Goal: Task Accomplishment & Management: Complete application form

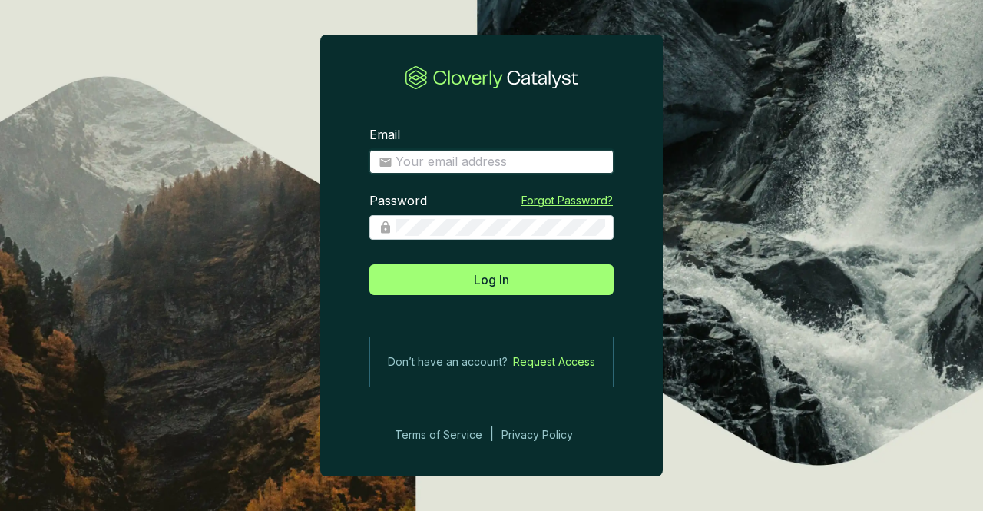
type input "[EMAIL_ADDRESS][DOMAIN_NAME]"
drag, startPoint x: 0, startPoint y: 0, endPoint x: 510, endPoint y: 167, distance: 536.7
click at [510, 167] on input "[EMAIL_ADDRESS][DOMAIN_NAME]" at bounding box center [500, 162] width 209 height 17
click at [817, 216] on section "Email an@agasco.com Password Forgot Password? Log In Don’t have an account? Req…" at bounding box center [491, 255] width 983 height 511
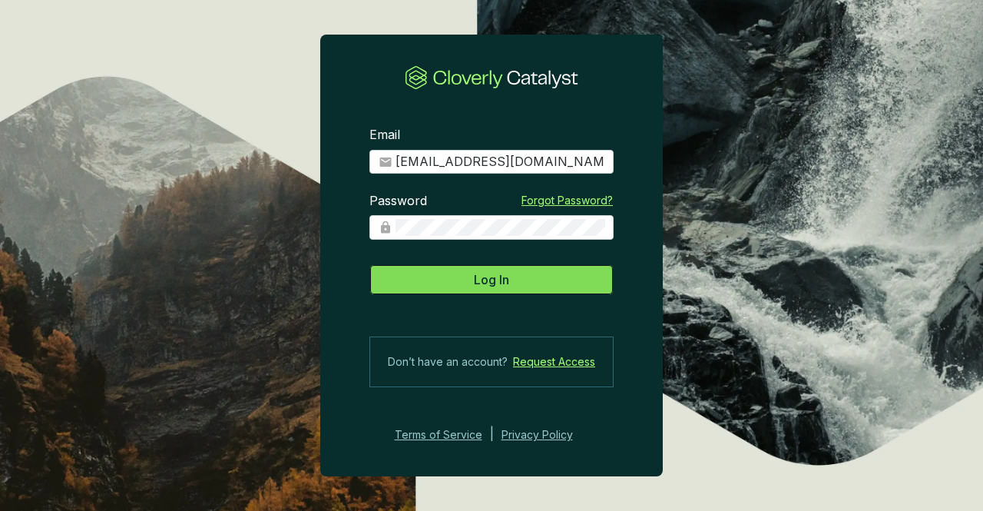
click at [553, 282] on button "Log In" at bounding box center [492, 279] width 244 height 31
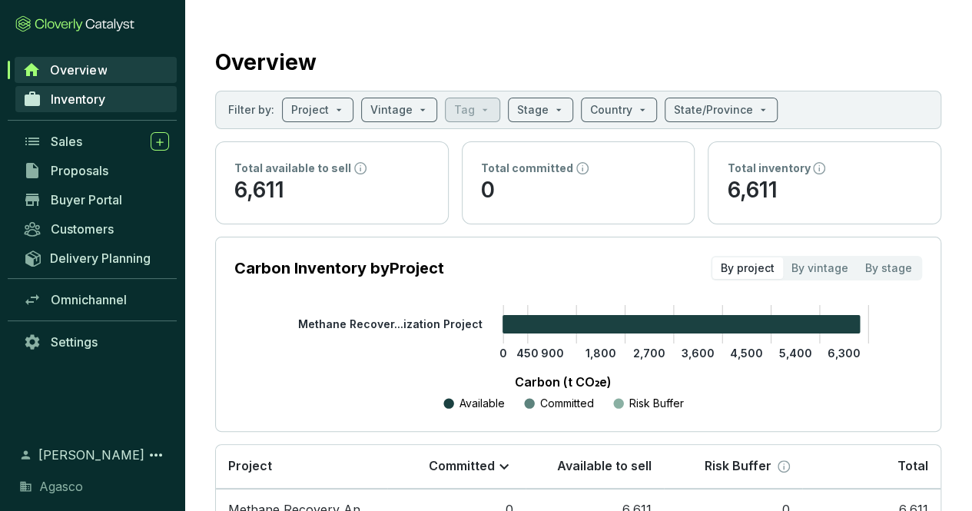
click at [77, 111] on link "Inventory" at bounding box center [95, 99] width 161 height 26
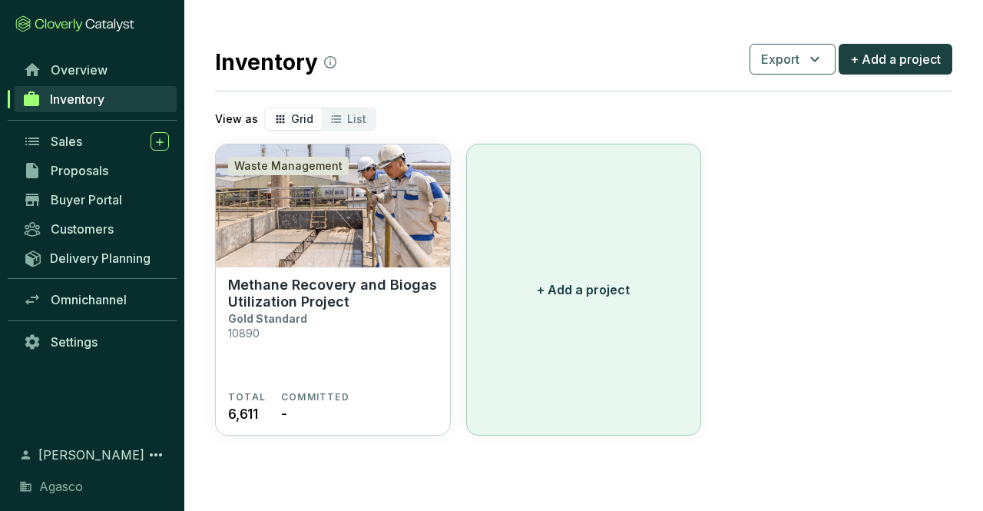
click at [527, 293] on button "+ Add a project" at bounding box center [584, 290] width 236 height 292
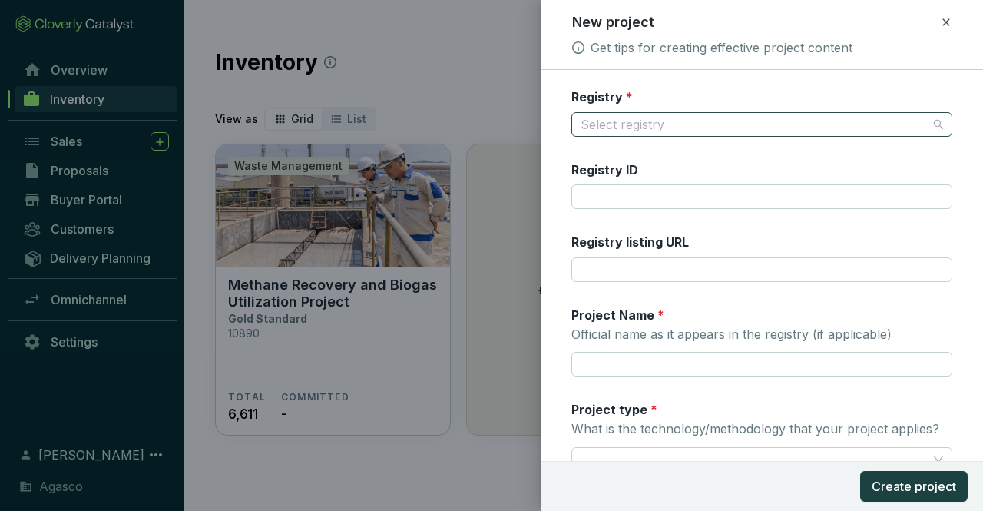
click at [860, 124] on input "Registry *" at bounding box center [754, 124] width 347 height 23
click at [864, 75] on div "Registry * Select registry Registry ID Registry listing URL Project Name * Offi…" at bounding box center [762, 290] width 443 height 441
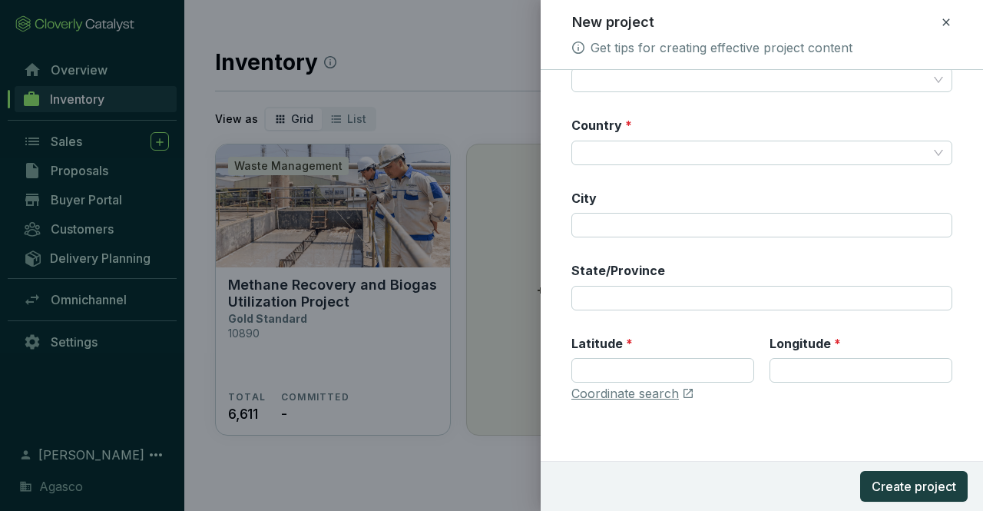
click at [951, 18] on icon at bounding box center [946, 22] width 12 height 18
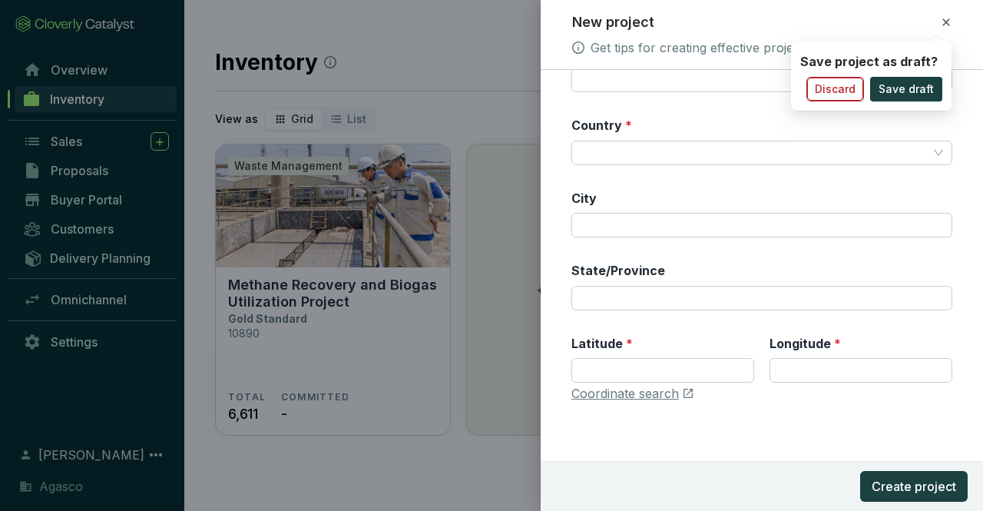
click at [827, 91] on span "Discard" at bounding box center [835, 88] width 41 height 15
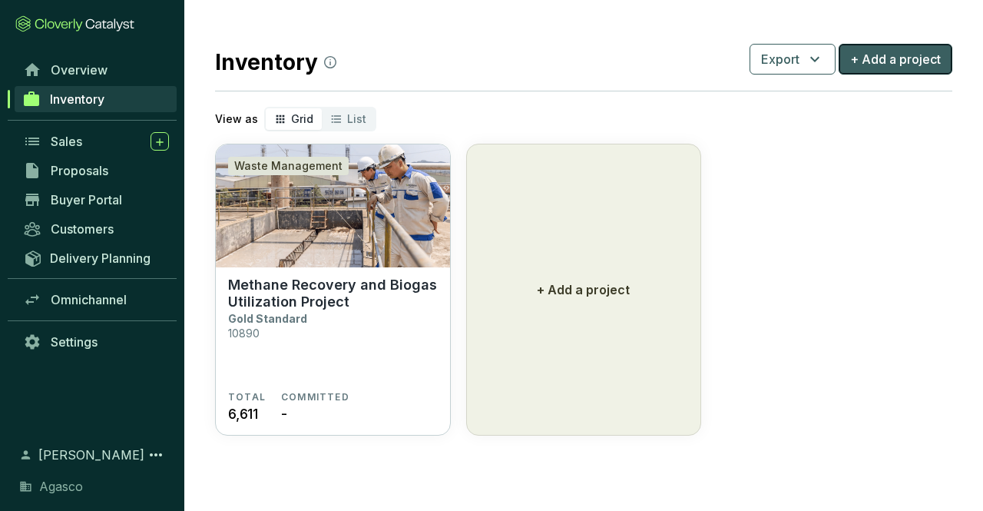
click at [877, 58] on span "+ Add a project" at bounding box center [895, 59] width 91 height 18
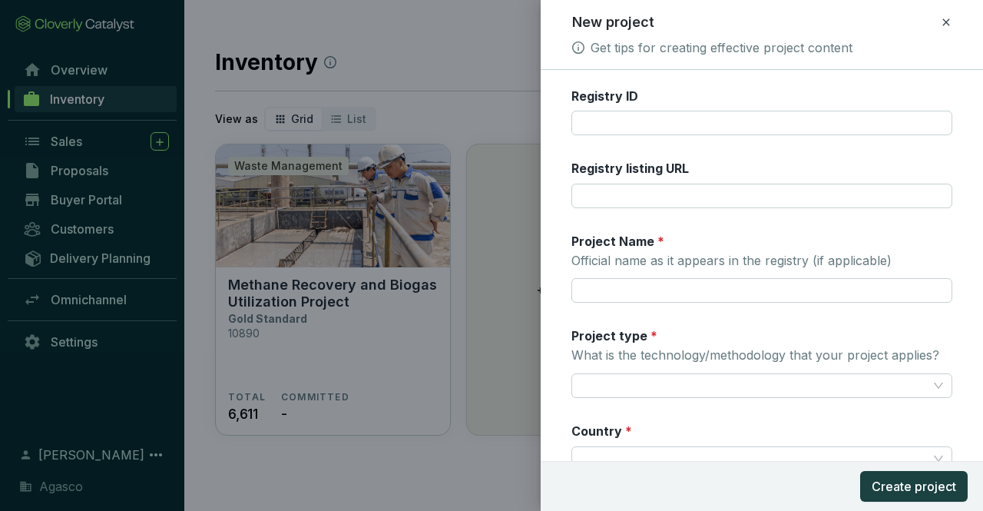
scroll to position [72, 0]
click at [946, 28] on icon at bounding box center [946, 22] width 12 height 18
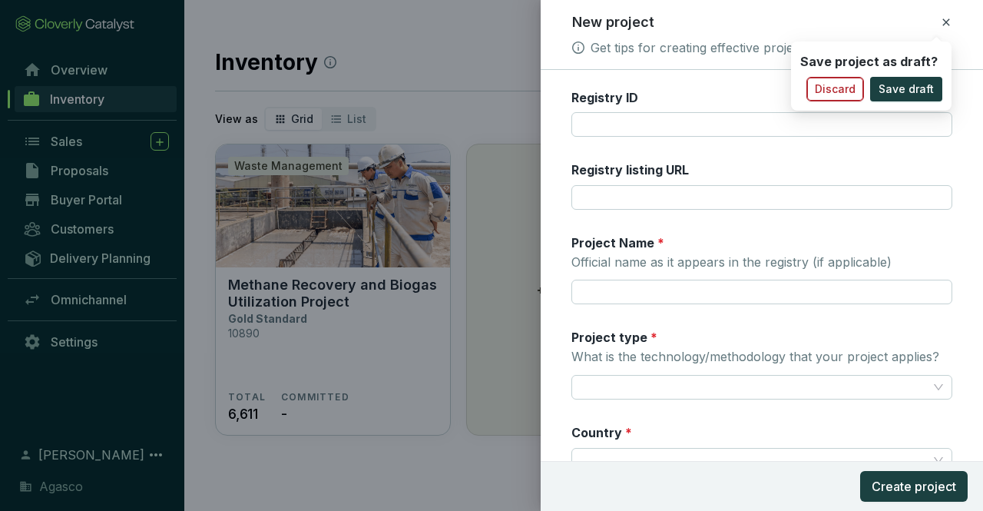
click at [837, 84] on span "Discard" at bounding box center [835, 88] width 41 height 15
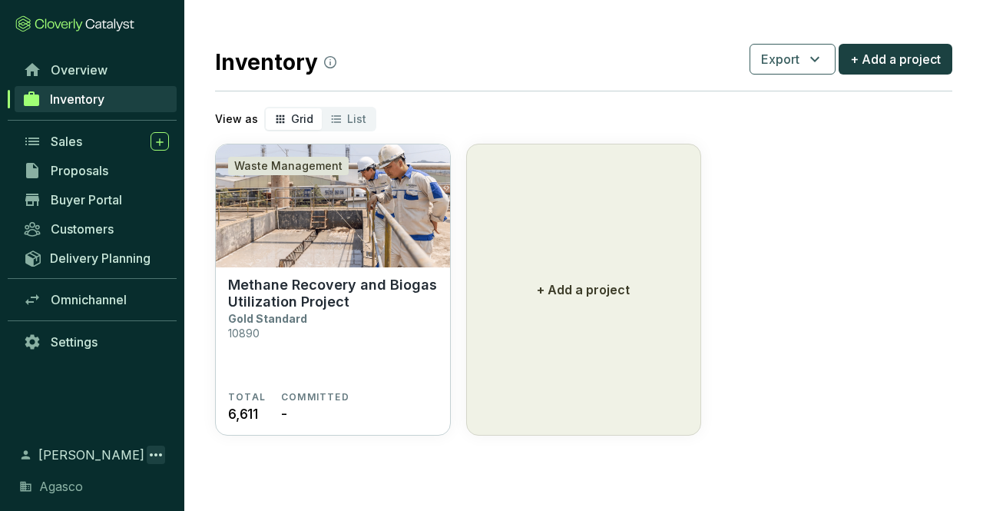
click at [152, 449] on icon at bounding box center [156, 455] width 18 height 18
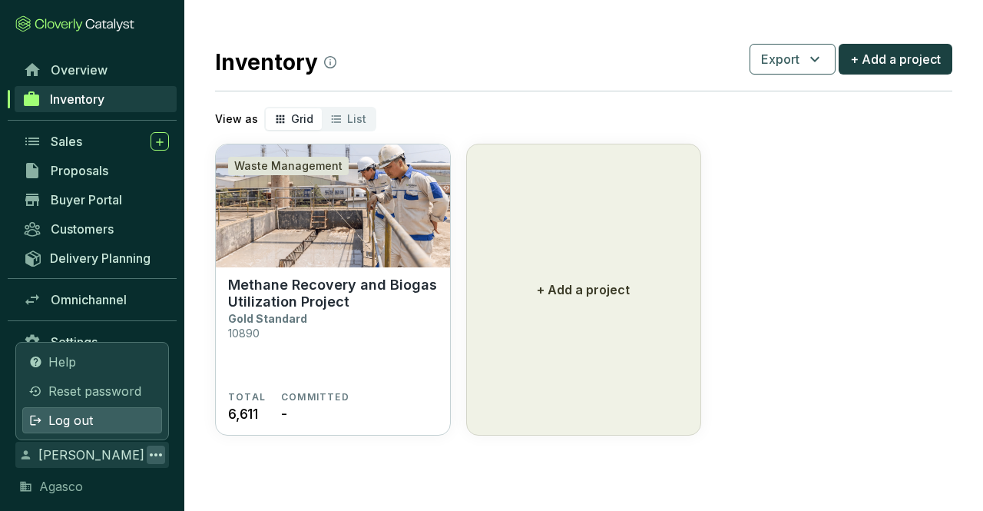
click at [124, 416] on div "Log out" at bounding box center [92, 420] width 140 height 26
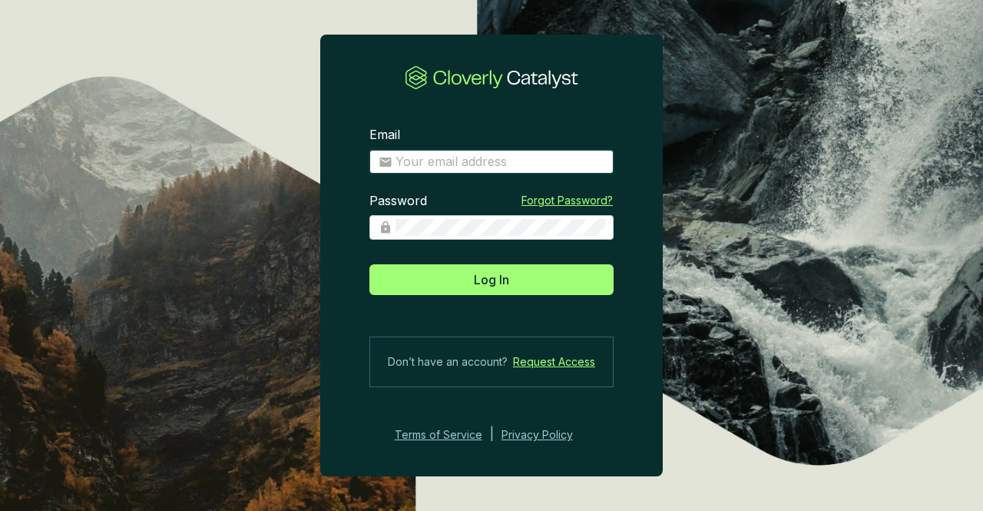
type input "[EMAIL_ADDRESS][DOMAIN_NAME]"
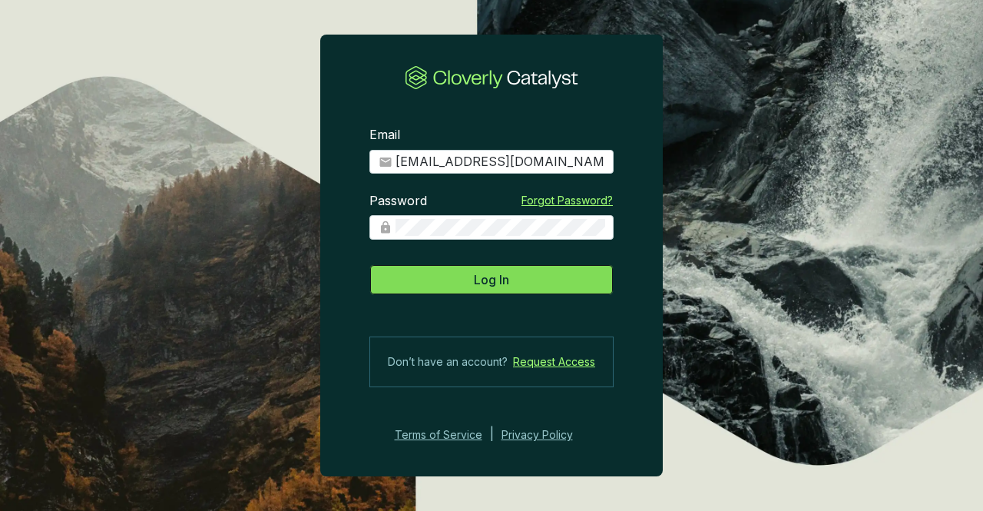
click at [529, 276] on button "Log In" at bounding box center [492, 279] width 244 height 31
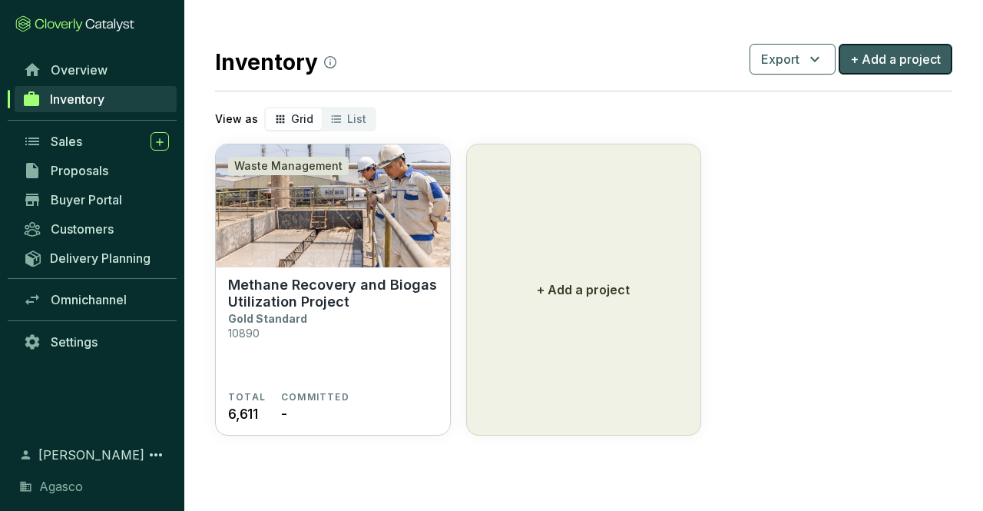
click at [865, 65] on span "+ Add a project" at bounding box center [895, 59] width 91 height 18
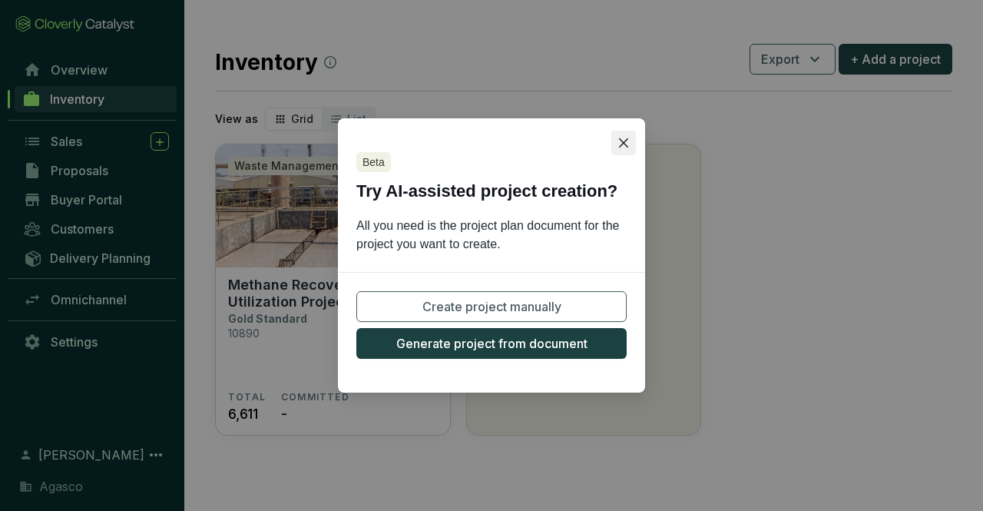
click at [625, 141] on icon "close" at bounding box center [623, 142] width 9 height 9
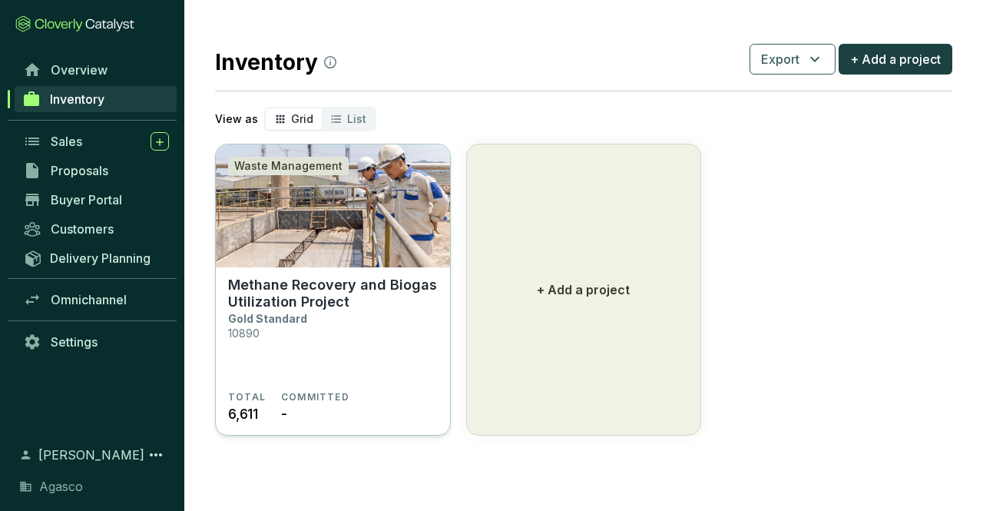
click at [329, 245] on img at bounding box center [333, 205] width 234 height 123
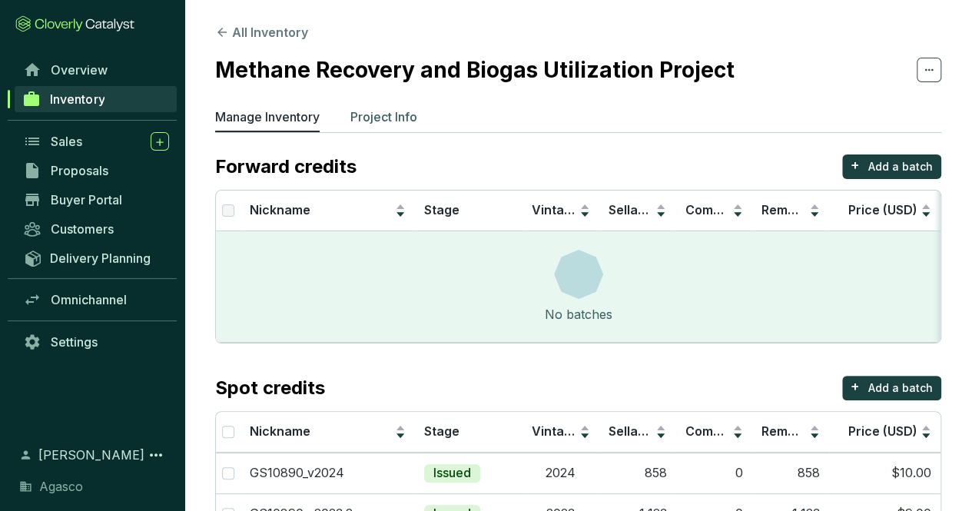
click at [370, 113] on p "Project Info" at bounding box center [383, 117] width 67 height 18
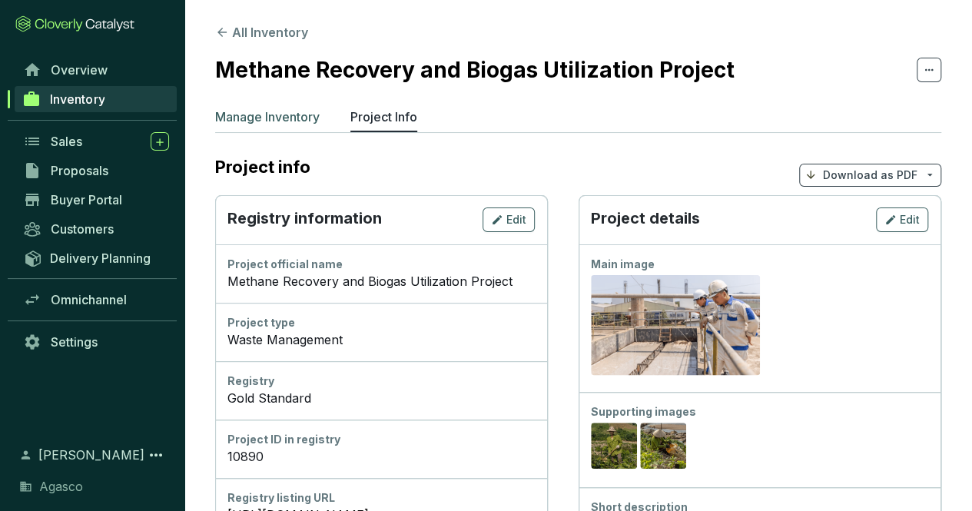
click at [303, 118] on p "Manage Inventory" at bounding box center [267, 117] width 104 height 18
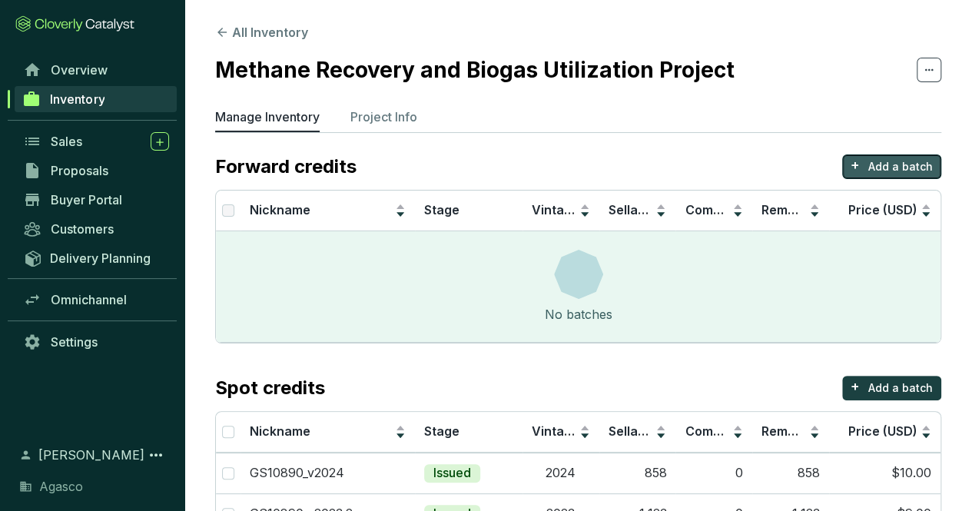
click at [882, 164] on p "Add a batch" at bounding box center [900, 166] width 65 height 15
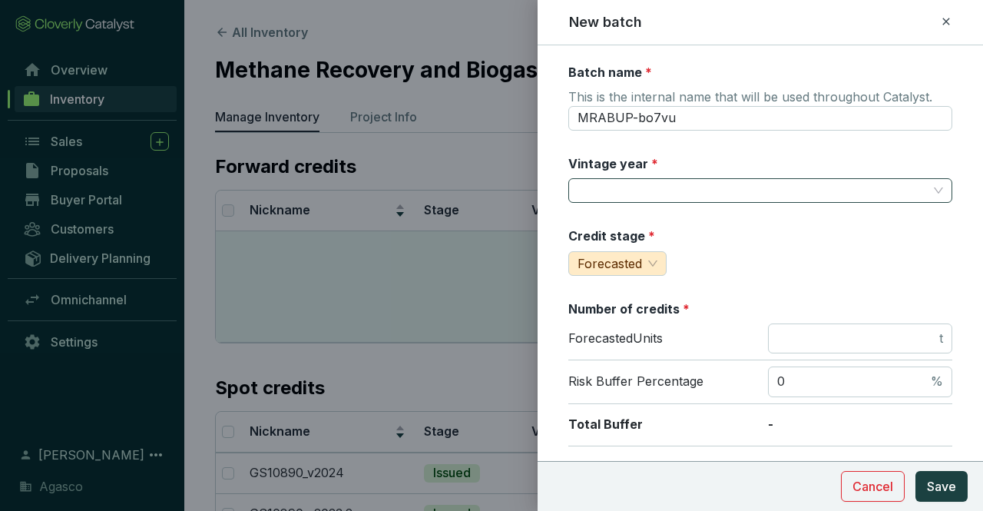
click at [851, 196] on input "Vintage year *" at bounding box center [753, 190] width 350 height 23
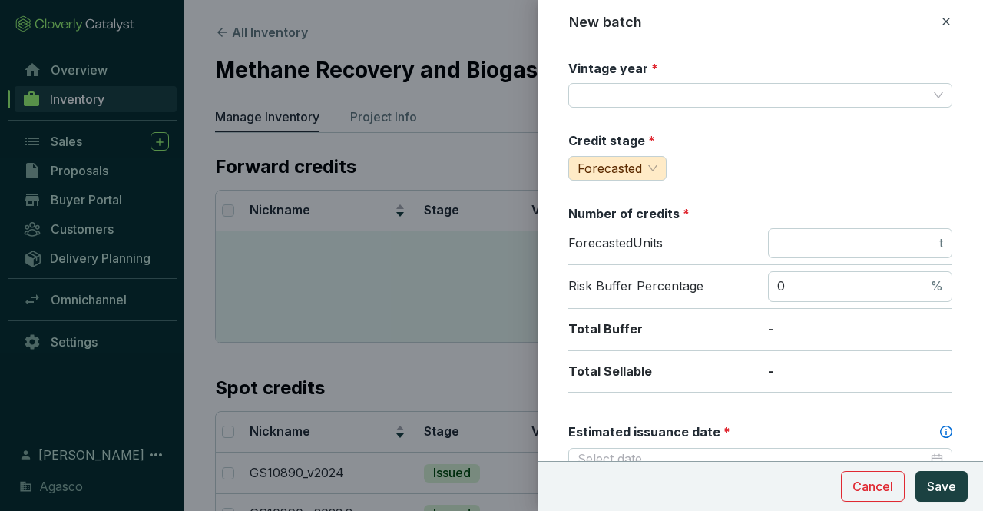
scroll to position [77, 0]
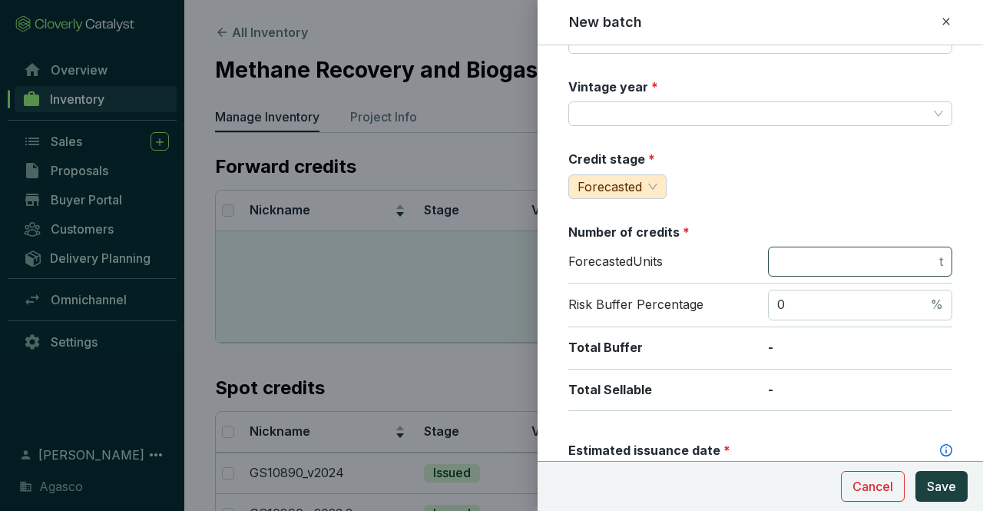
click at [897, 270] on span "t" at bounding box center [860, 262] width 184 height 31
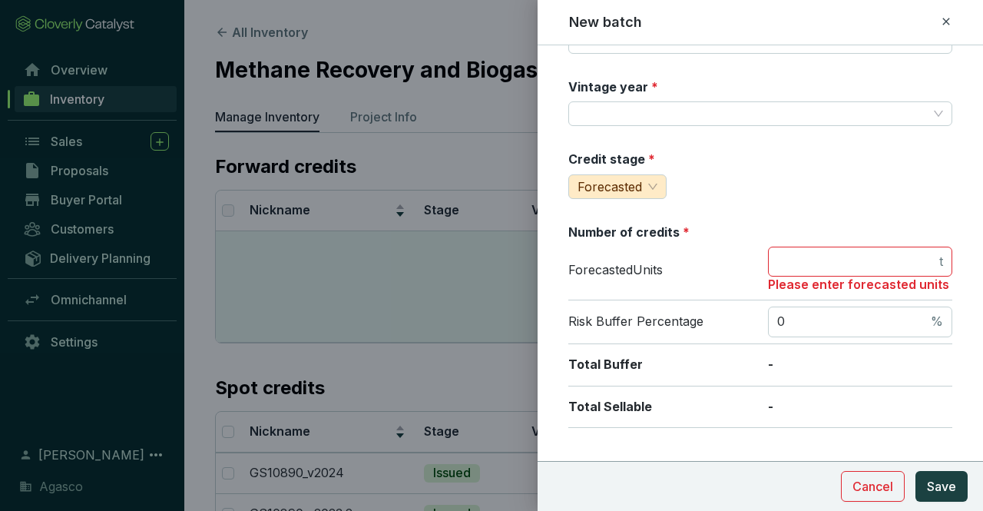
click at [846, 191] on div "Credit stage * Forecasted" at bounding box center [761, 175] width 384 height 48
click at [796, 264] on input "number" at bounding box center [856, 262] width 159 height 17
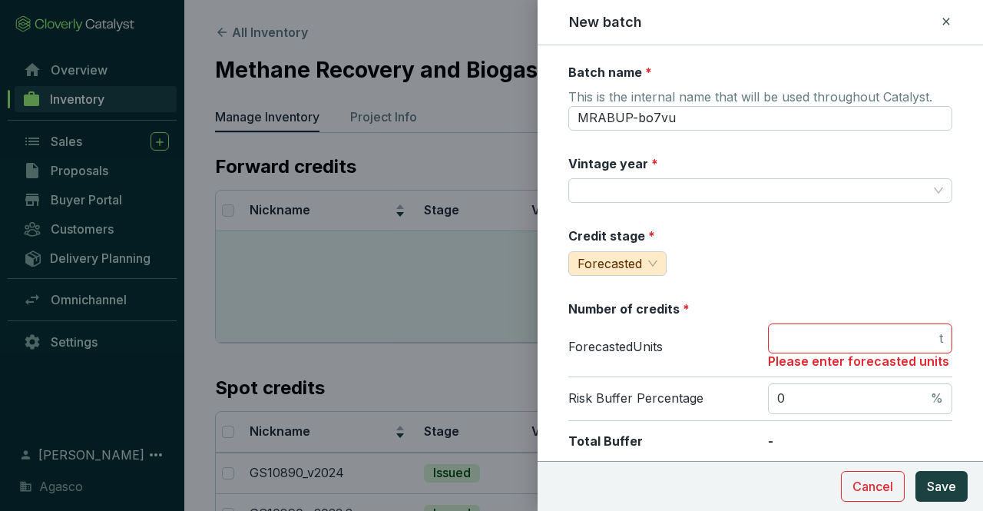
click at [707, 327] on div "Forecasted Units t Please enter forecasted units" at bounding box center [761, 350] width 384 height 54
click at [696, 344] on p "Forecasted Units" at bounding box center [661, 347] width 184 height 17
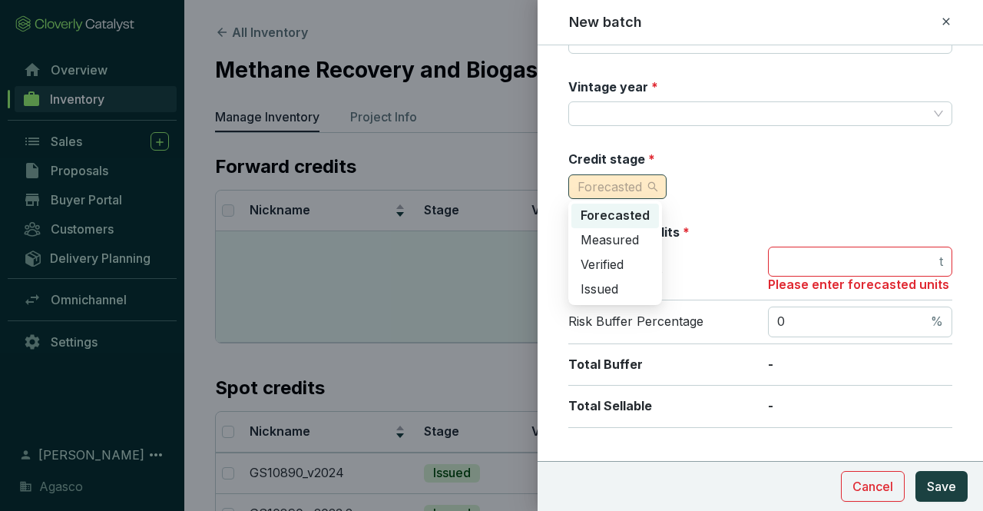
click at [661, 184] on div "Forecasted" at bounding box center [618, 186] width 98 height 25
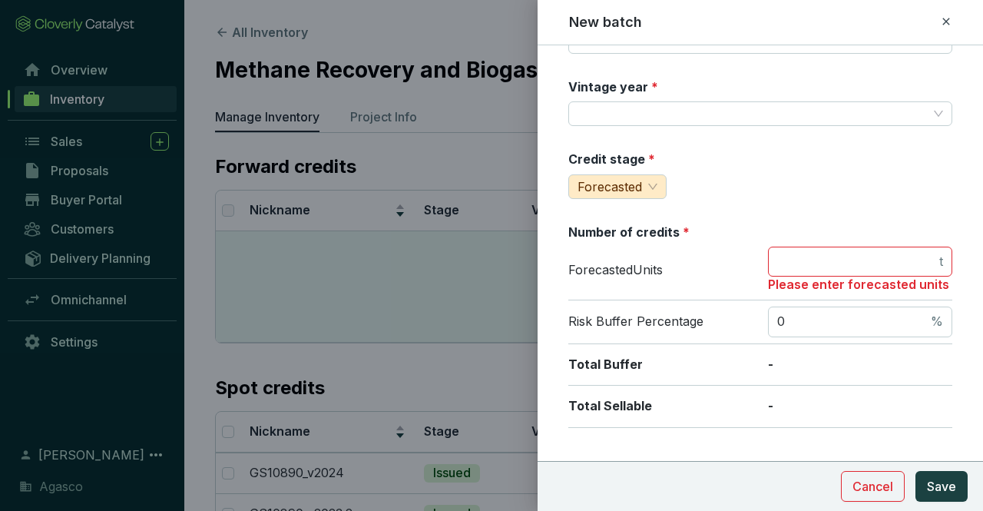
click at [724, 233] on div "Number of credits *" at bounding box center [761, 232] width 384 height 17
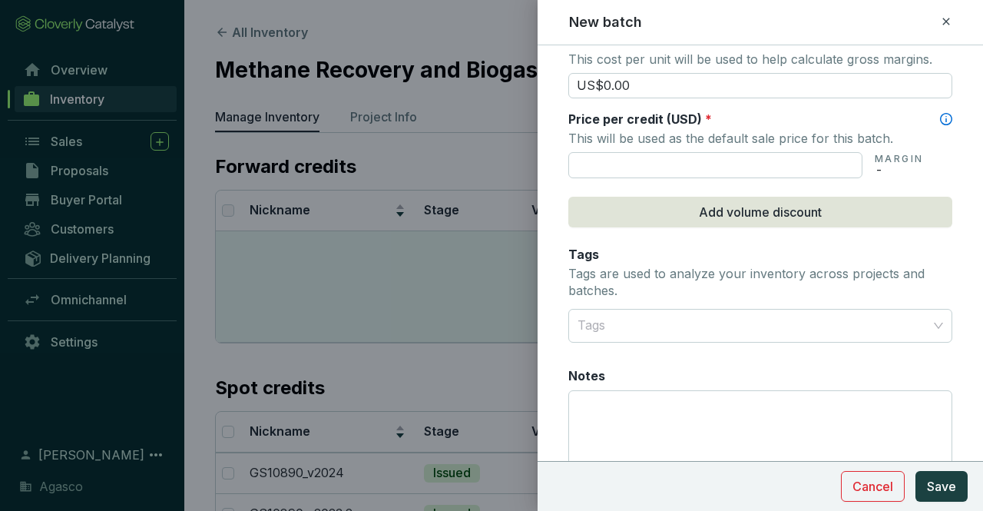
scroll to position [588, 0]
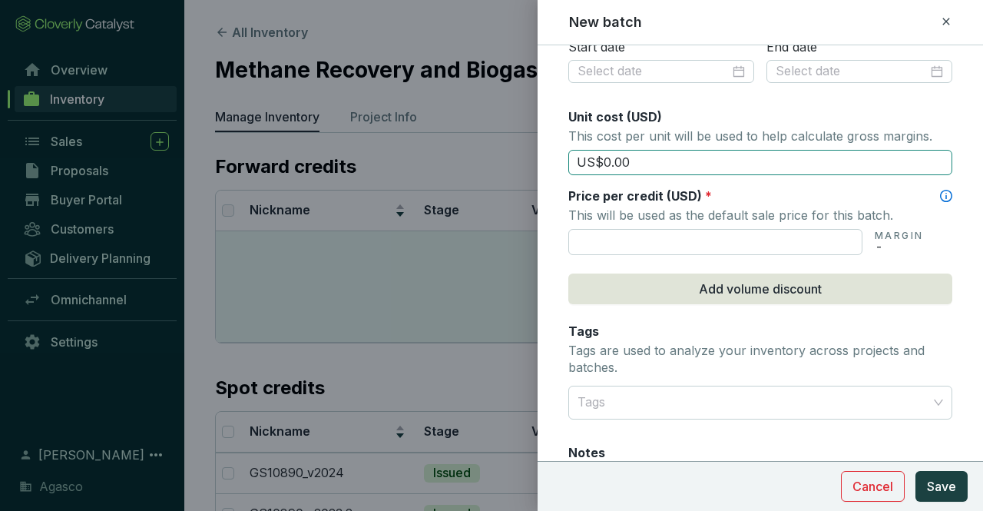
click at [808, 159] on input "US$0.00" at bounding box center [761, 163] width 384 height 26
click at [753, 128] on p "This cost per unit will be used to help calculate gross margins." at bounding box center [761, 136] width 384 height 22
click at [711, 153] on input "US$0.00" at bounding box center [761, 163] width 384 height 26
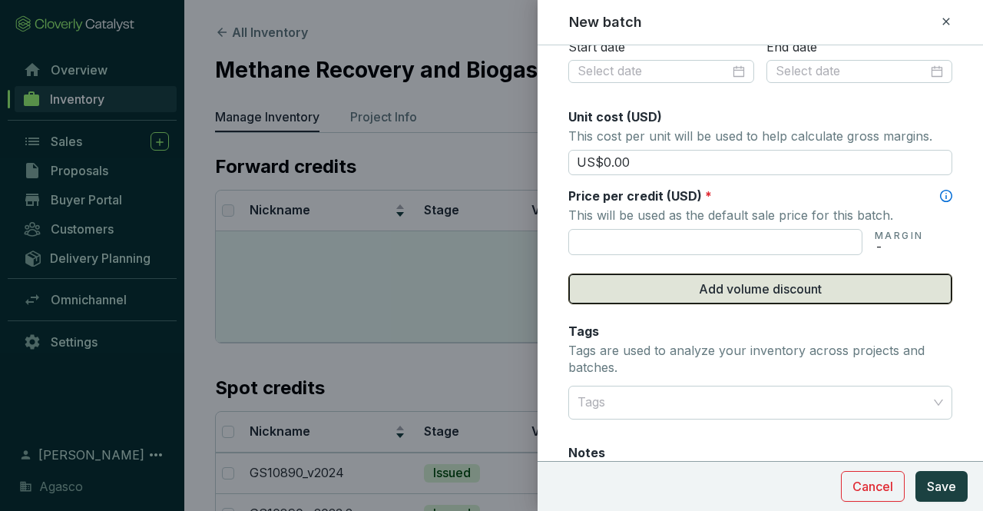
click at [721, 297] on button "Add volume discount" at bounding box center [761, 288] width 384 height 31
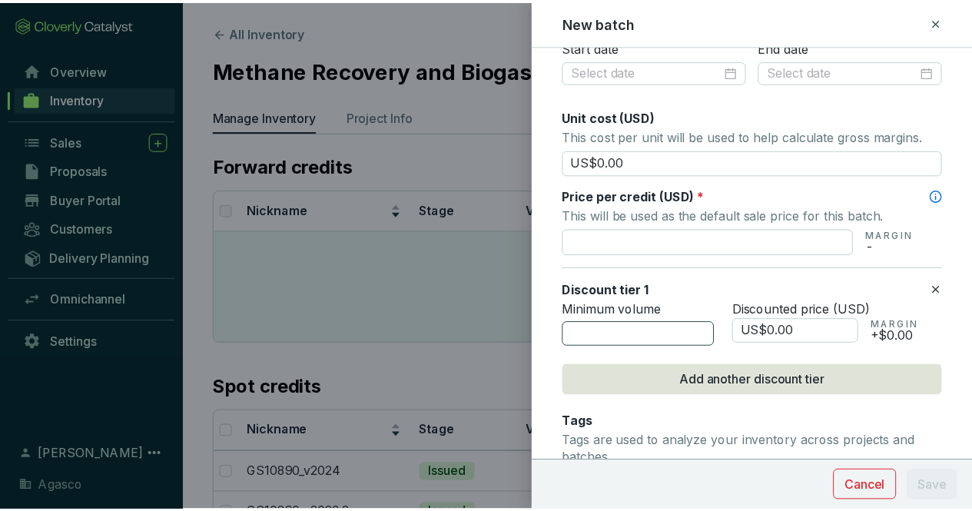
scroll to position [665, 0]
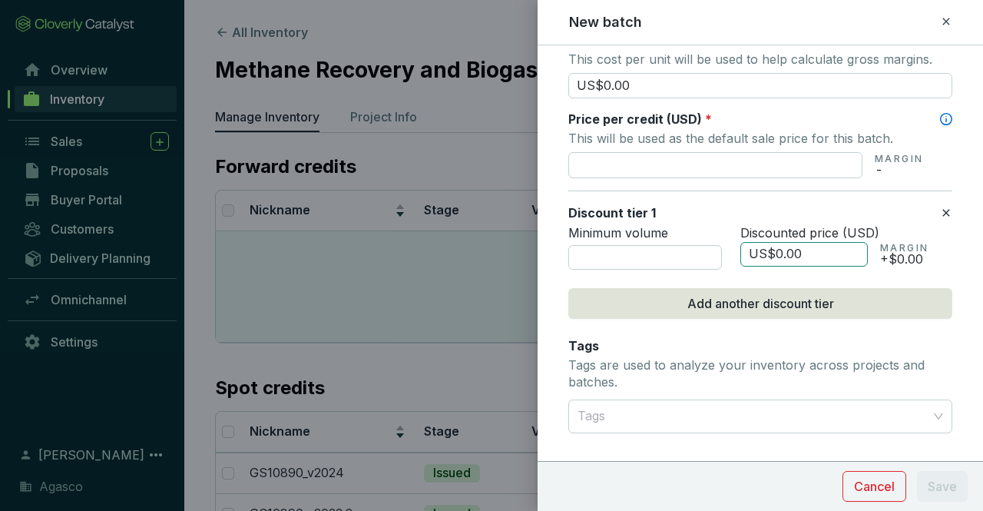
drag, startPoint x: 810, startPoint y: 254, endPoint x: 744, endPoint y: 249, distance: 66.2
click at [744, 249] on input "US$0.00" at bounding box center [805, 254] width 128 height 25
click at [763, 244] on input "US$0.00" at bounding box center [805, 254] width 128 height 25
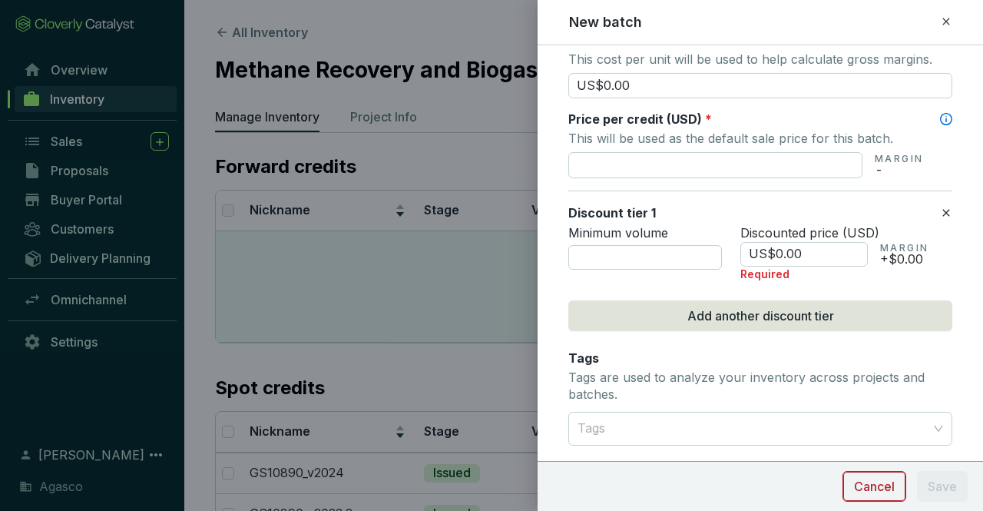
click at [870, 485] on span "Cancel" at bounding box center [874, 486] width 41 height 18
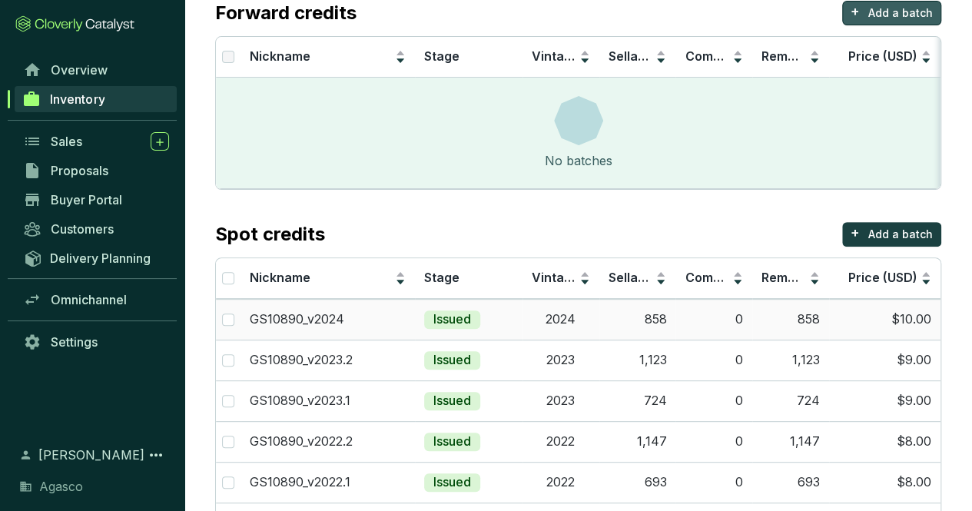
scroll to position [213, 0]
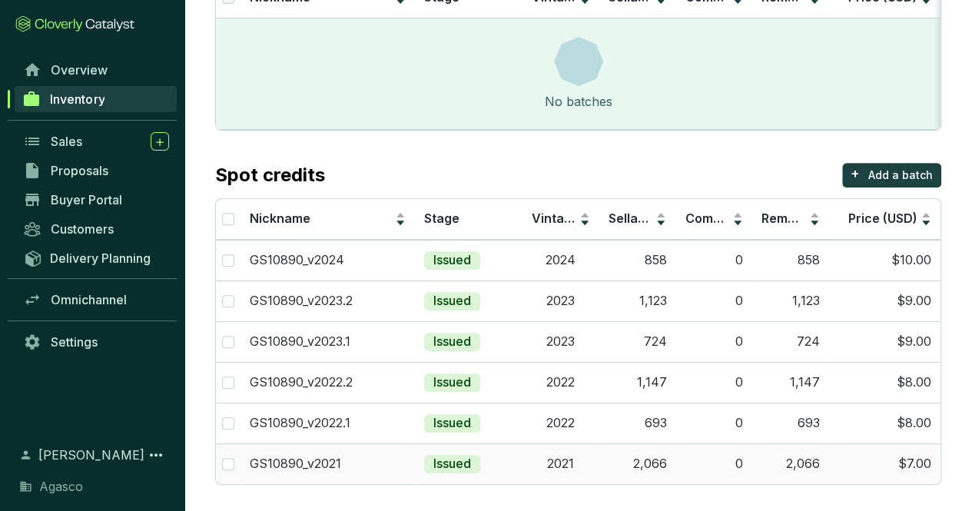
click at [596, 461] on td "2021" at bounding box center [560, 463] width 77 height 41
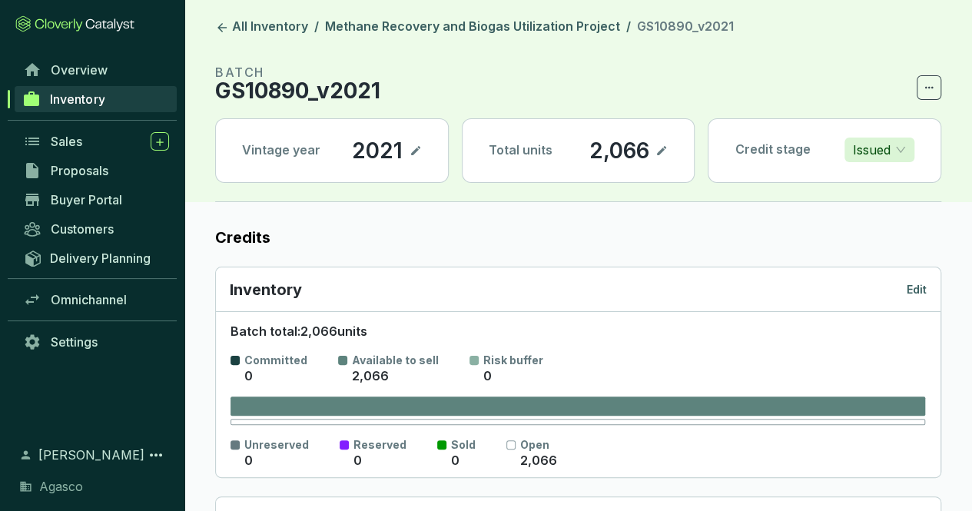
click at [914, 283] on p "Edit" at bounding box center [917, 289] width 20 height 15
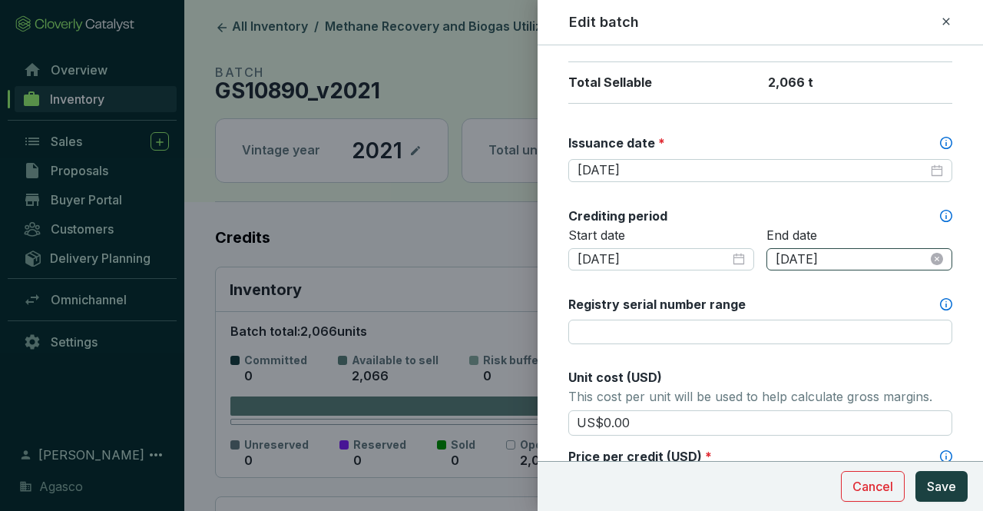
scroll to position [538, 0]
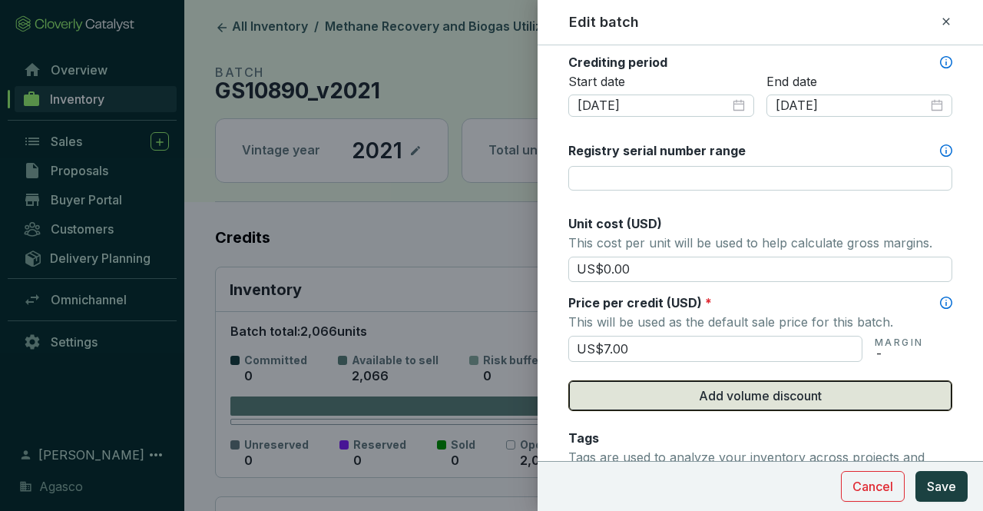
click at [800, 398] on span "Add volume discount" at bounding box center [760, 395] width 123 height 18
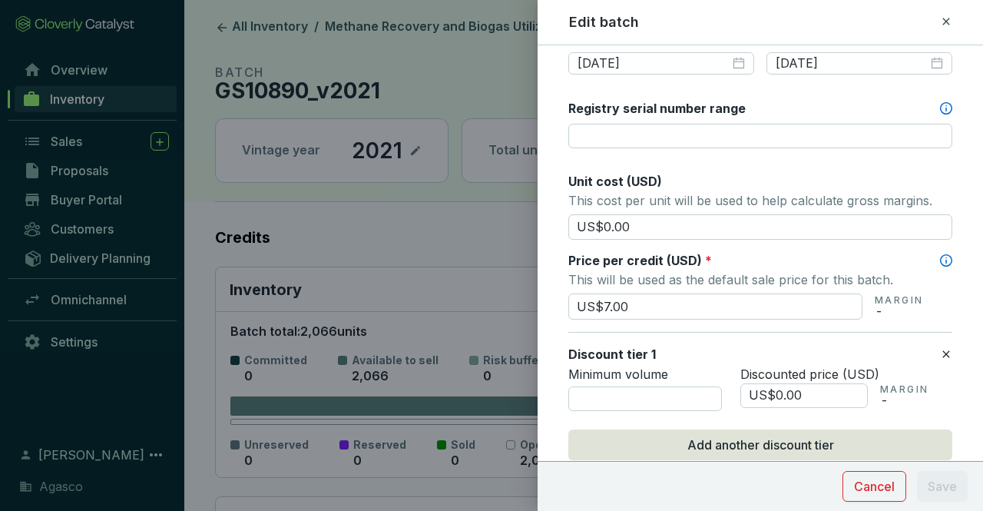
scroll to position [615, 0]
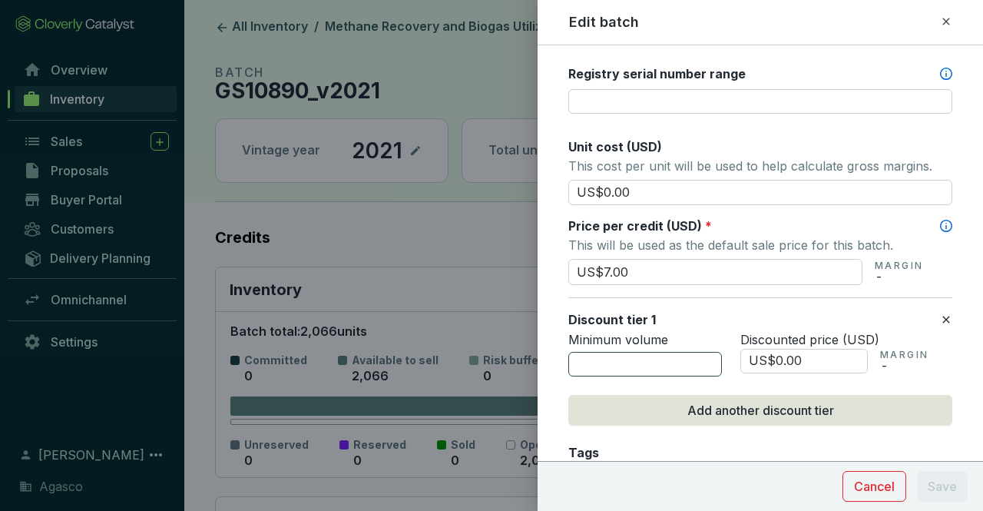
click at [648, 353] on input "number" at bounding box center [646, 364] width 154 height 25
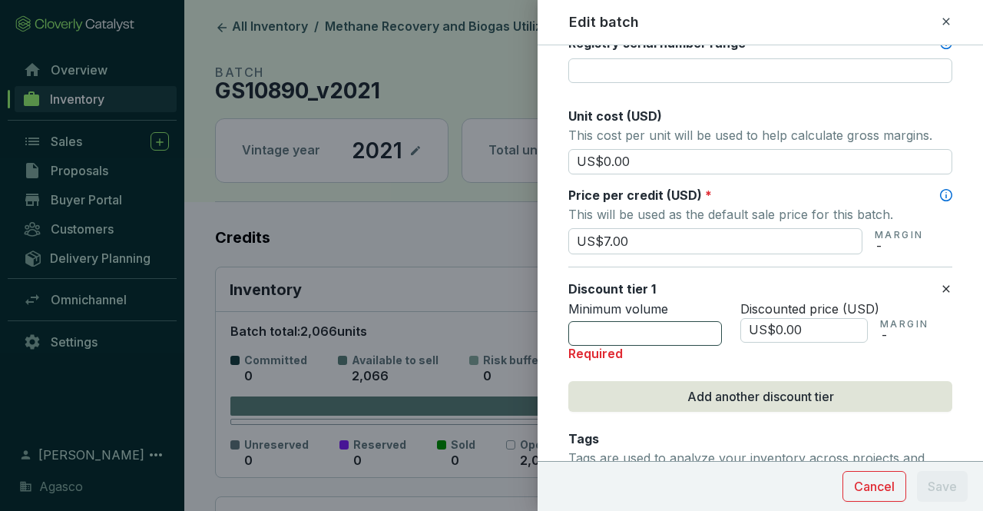
scroll to position [691, 0]
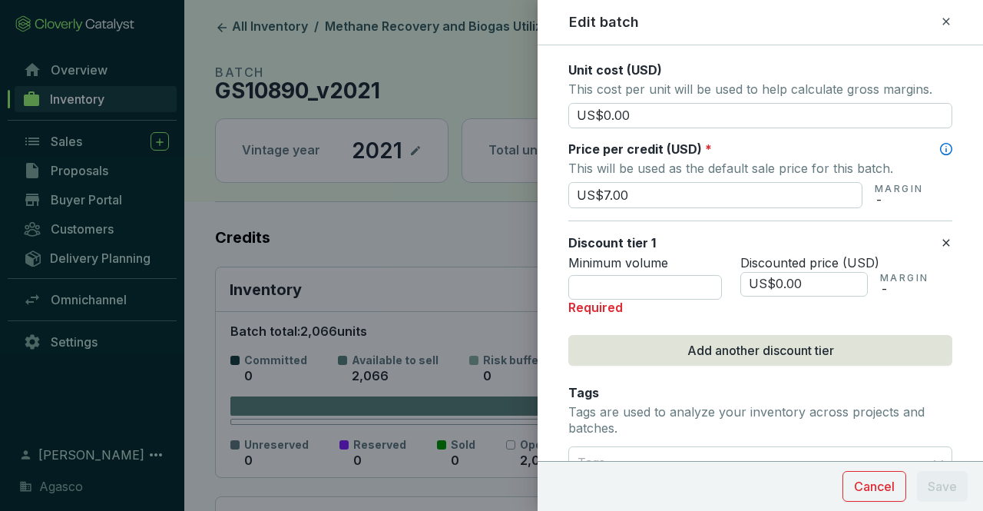
click at [648, 268] on div "Minimum volume Required" at bounding box center [646, 285] width 154 height 61
click at [636, 287] on input "number" at bounding box center [646, 287] width 154 height 25
drag, startPoint x: 373, startPoint y: 22, endPoint x: 346, endPoint y: 30, distance: 27.2
click at [346, 30] on div at bounding box center [491, 255] width 983 height 511
click at [881, 489] on span "Cancel" at bounding box center [874, 486] width 41 height 18
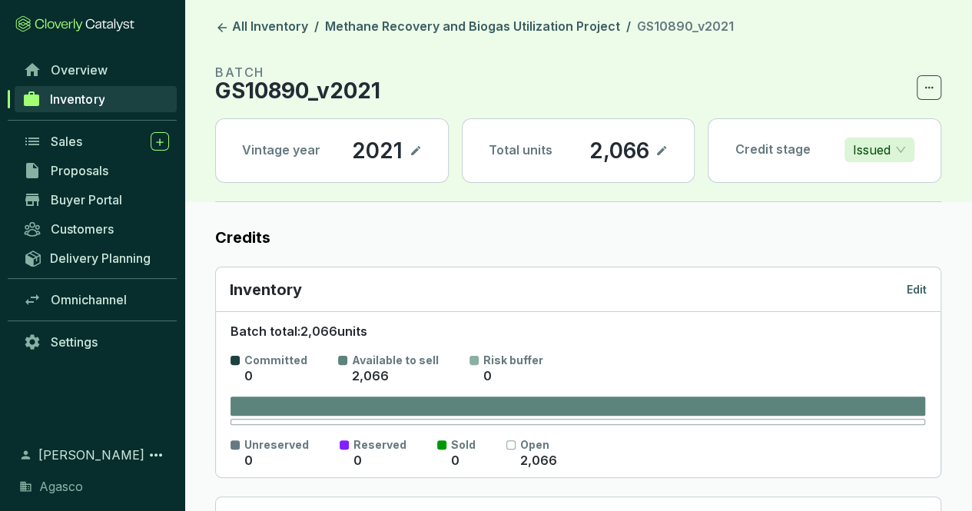
click at [257, 28] on link "All Inventory" at bounding box center [261, 27] width 99 height 18
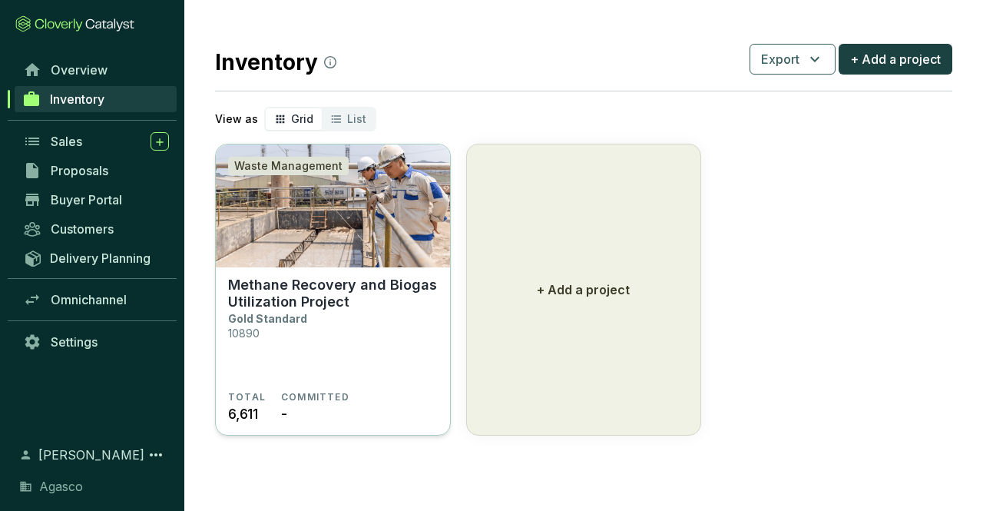
click at [352, 308] on p "Methane Recovery and Biogas Utilization Project" at bounding box center [333, 294] width 210 height 34
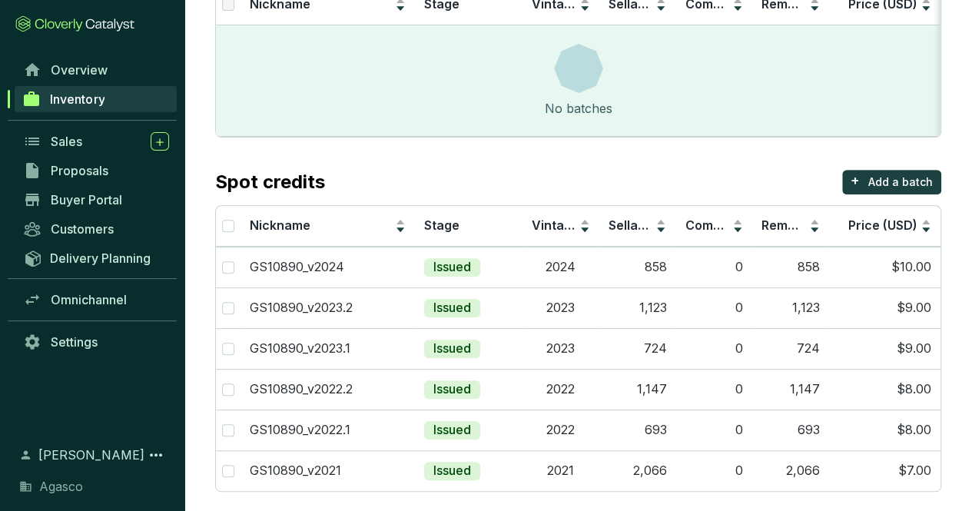
scroll to position [213, 0]
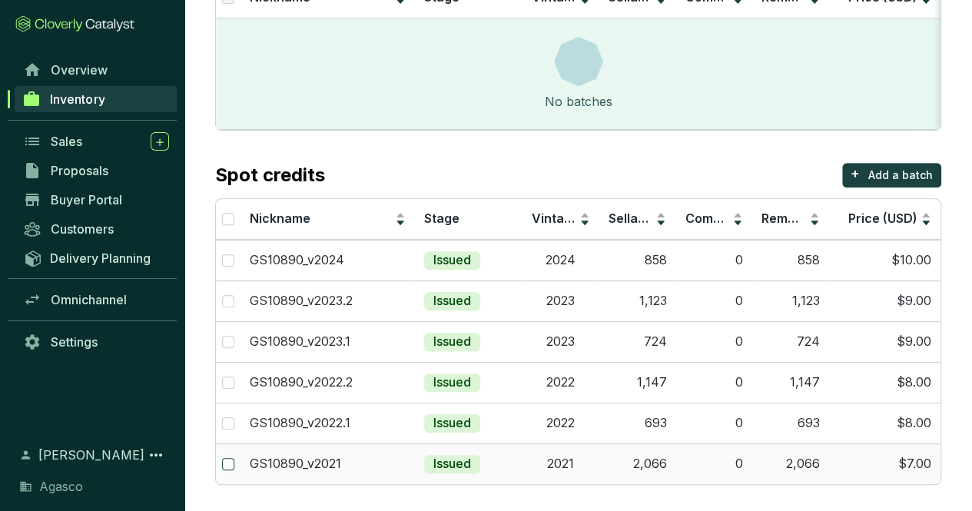
click at [231, 456] on label at bounding box center [228, 464] width 12 height 17
click at [231, 458] on input "checkbox" at bounding box center [228, 464] width 12 height 12
checkbox input "true"
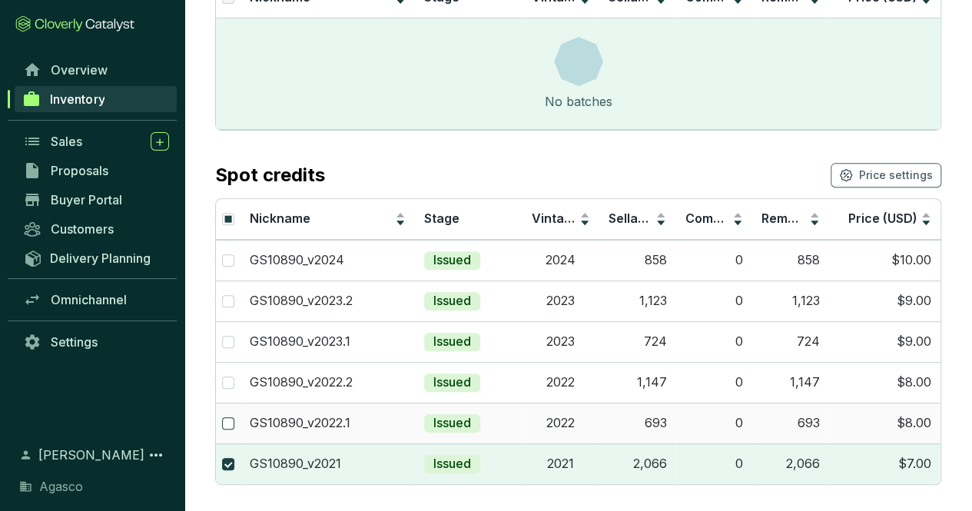
click at [231, 418] on input "checkbox" at bounding box center [228, 423] width 12 height 12
checkbox input "true"
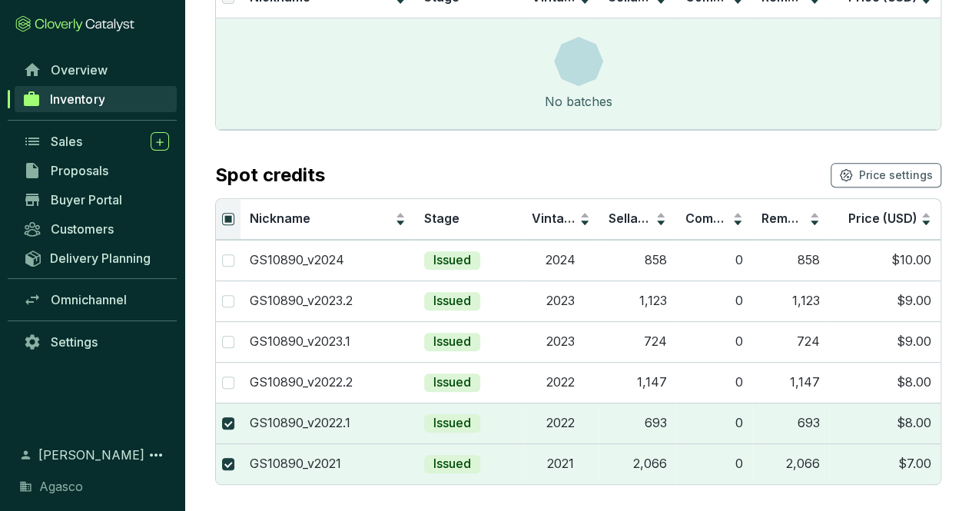
click at [232, 217] on input "Select all" at bounding box center [228, 219] width 12 height 12
checkbox input "true"
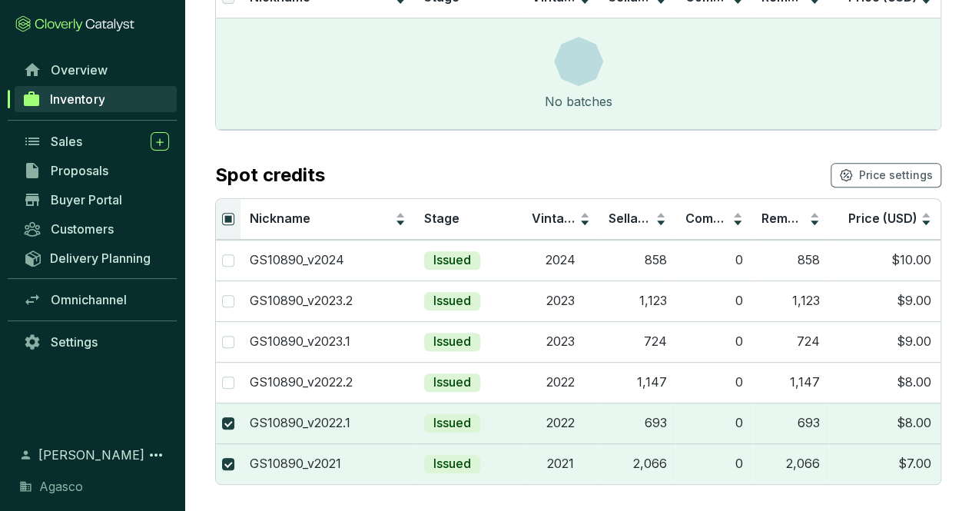
checkbox input "true"
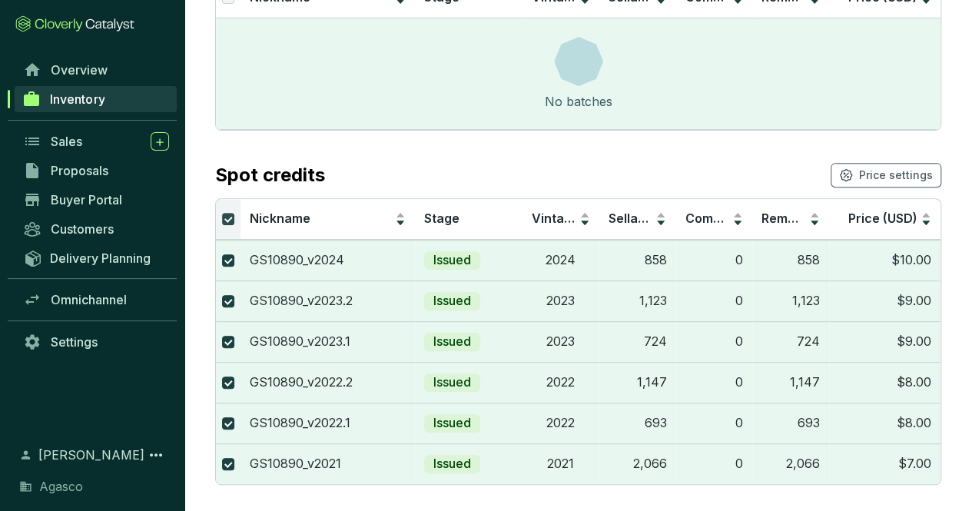
click at [232, 217] on input "Select all" at bounding box center [228, 219] width 12 height 12
checkbox input "false"
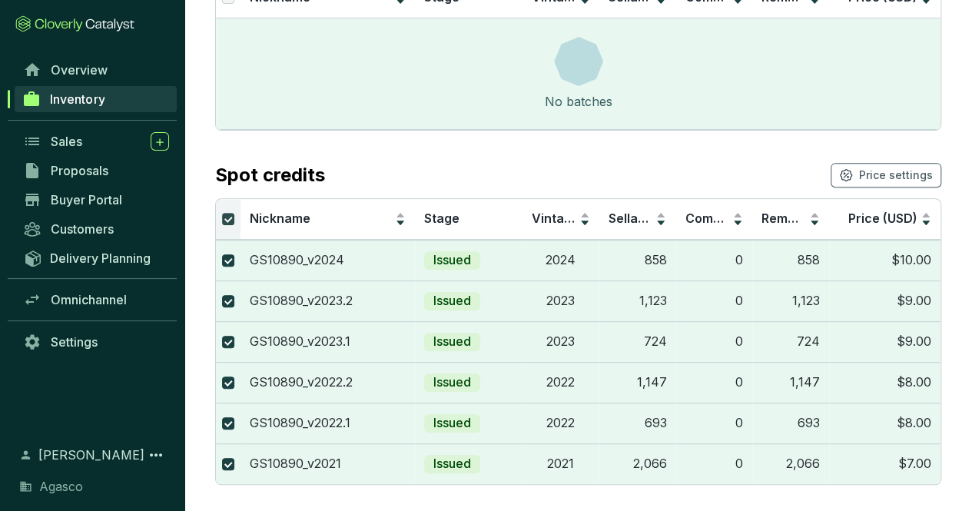
checkbox input "false"
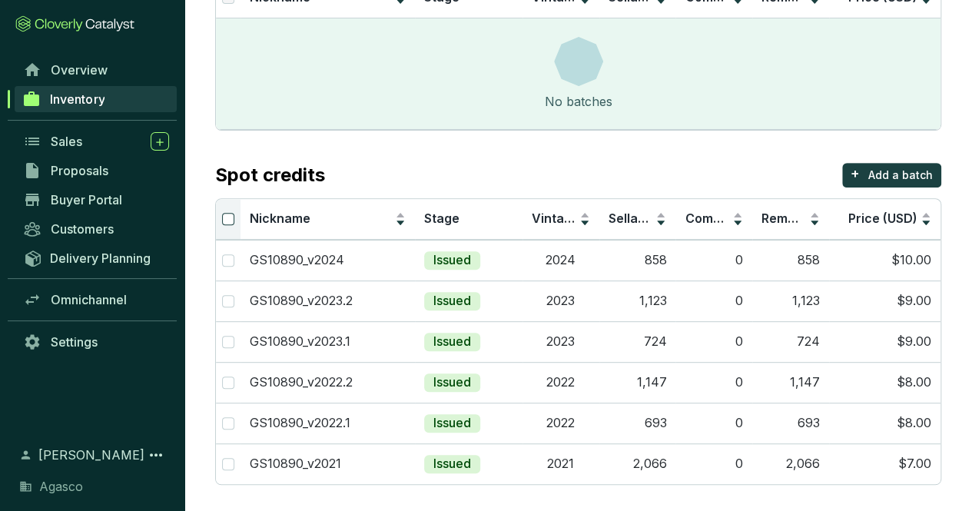
click at [226, 217] on input "Select all" at bounding box center [228, 219] width 12 height 12
checkbox input "true"
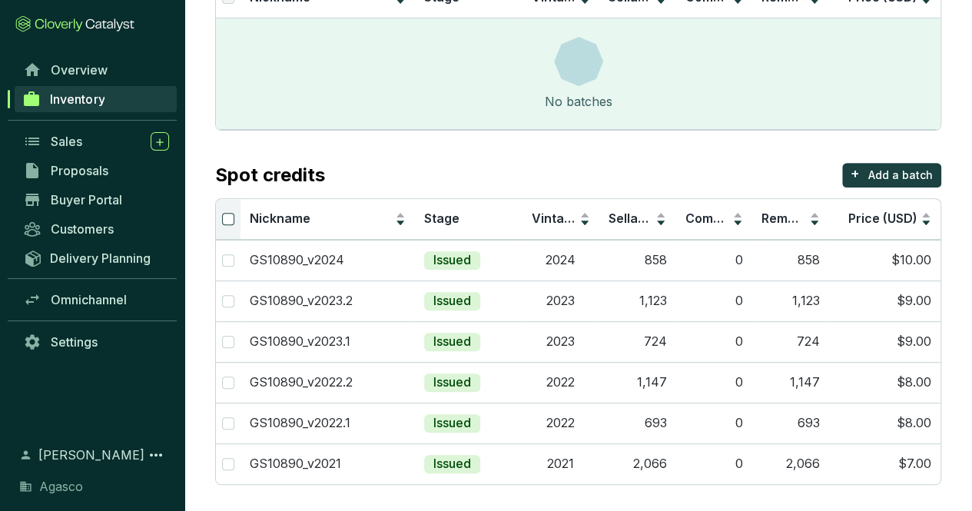
checkbox input "true"
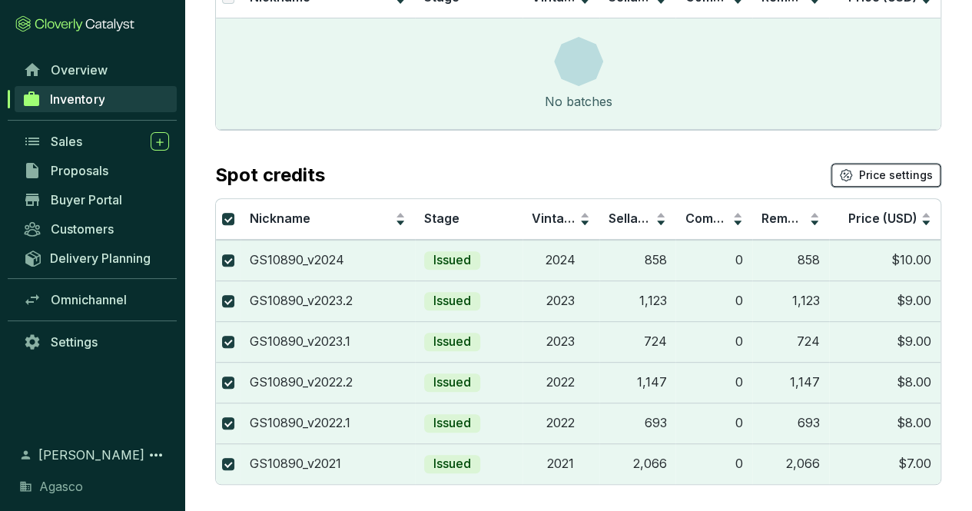
click at [866, 173] on span "Price settings" at bounding box center [896, 174] width 74 height 15
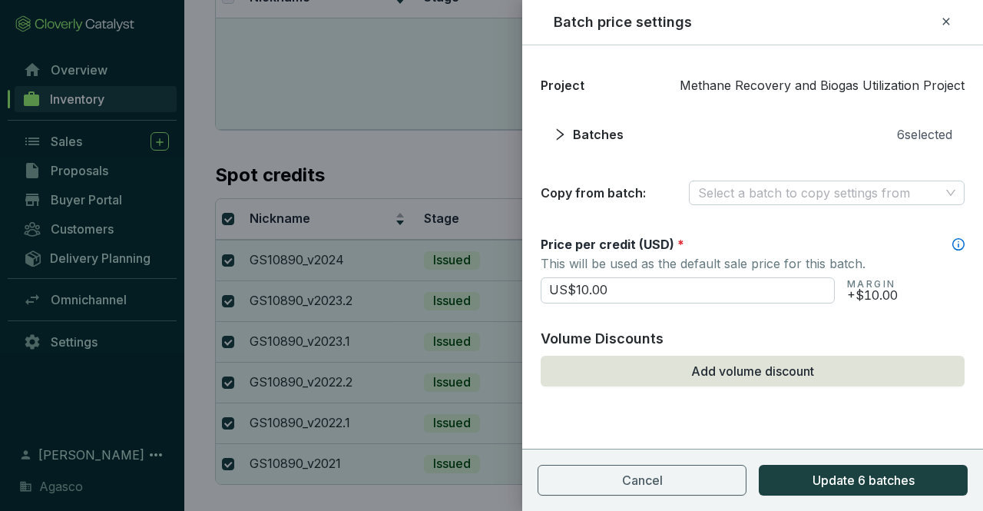
click at [946, 28] on icon at bounding box center [946, 21] width 12 height 18
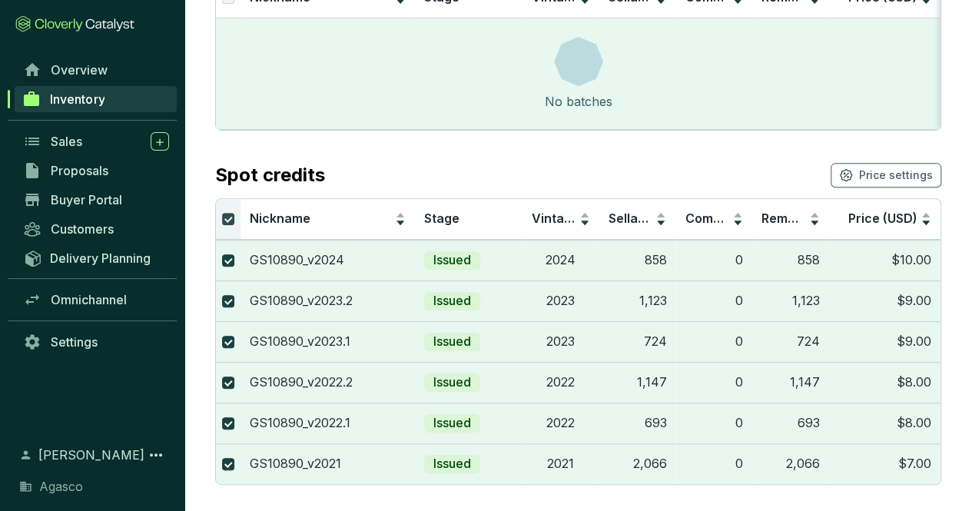
click at [223, 215] on input "Select all" at bounding box center [228, 219] width 12 height 12
checkbox input "false"
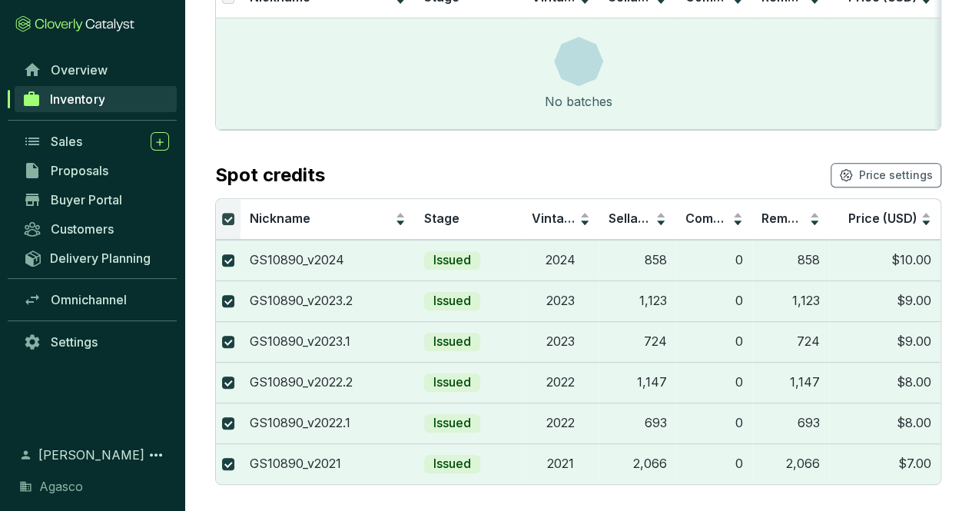
checkbox input "false"
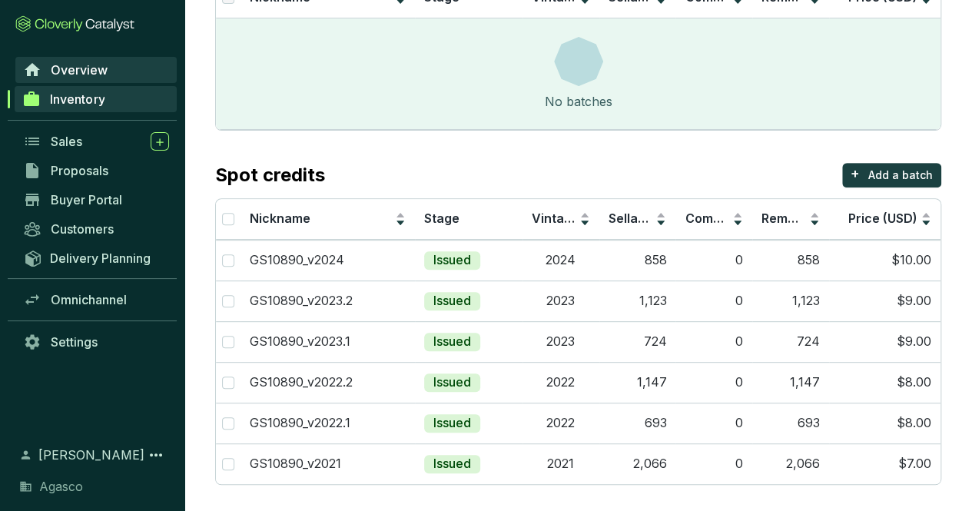
click at [109, 75] on link "Overview" at bounding box center [95, 70] width 161 height 26
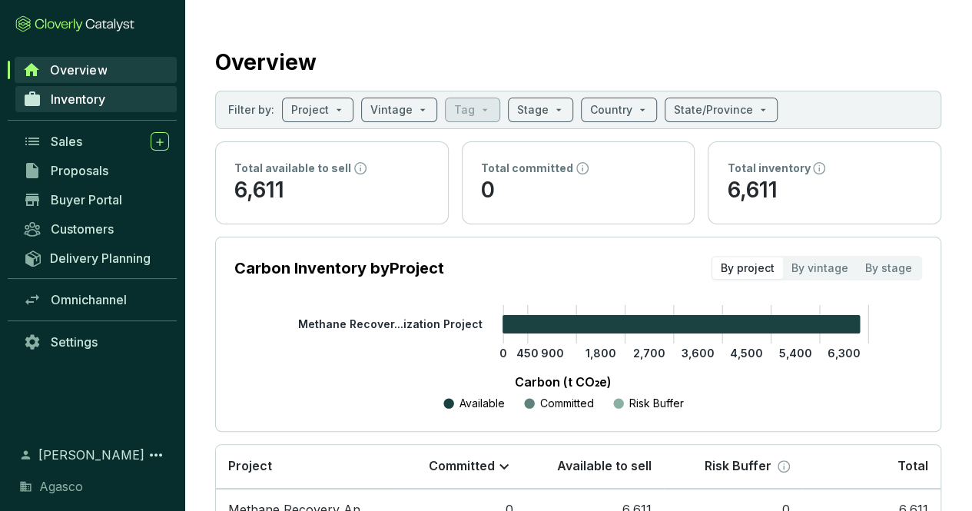
click at [98, 98] on span "Inventory" at bounding box center [78, 98] width 55 height 15
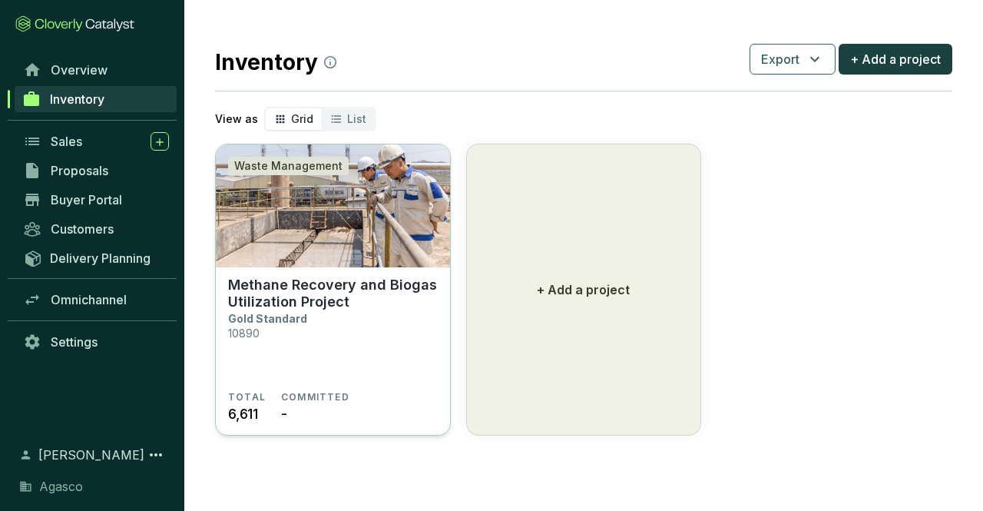
click at [409, 330] on section "Methane Recovery and Biogas Utilization Project Gold Standard 10890" at bounding box center [333, 334] width 210 height 114
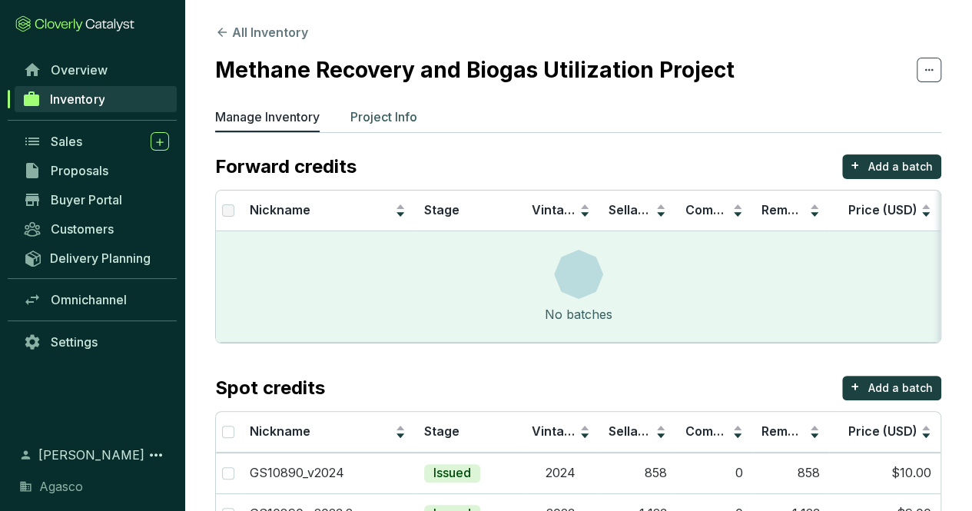
click at [361, 113] on p "Project Info" at bounding box center [383, 117] width 67 height 18
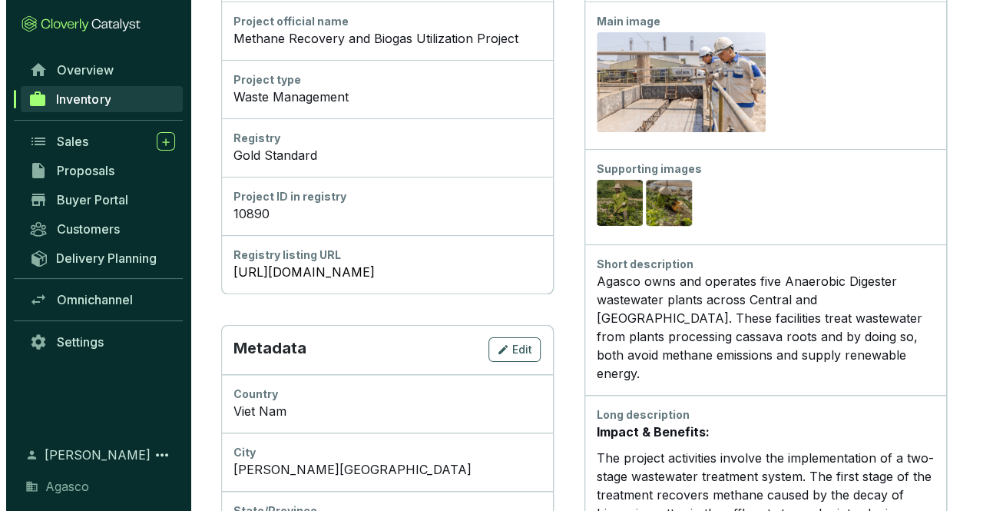
scroll to position [154, 0]
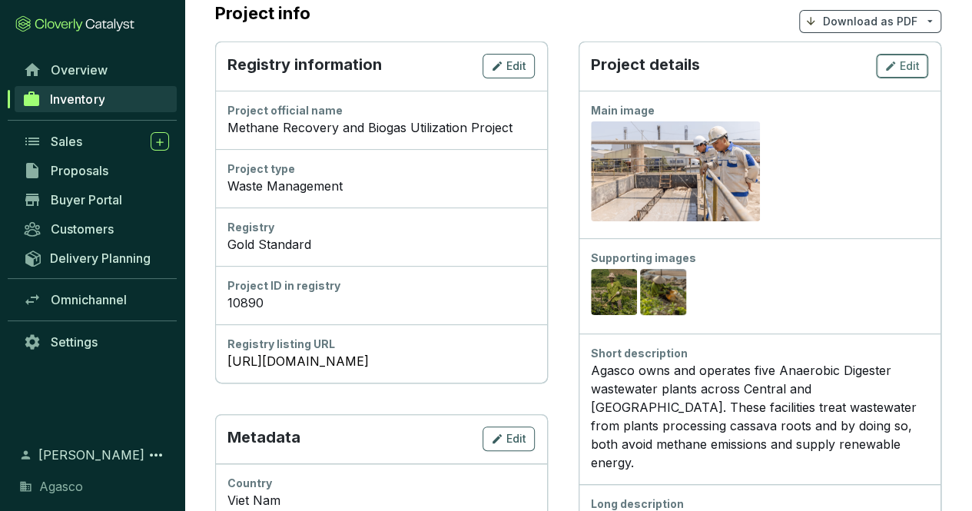
click at [898, 69] on div "Edit" at bounding box center [901, 66] width 35 height 18
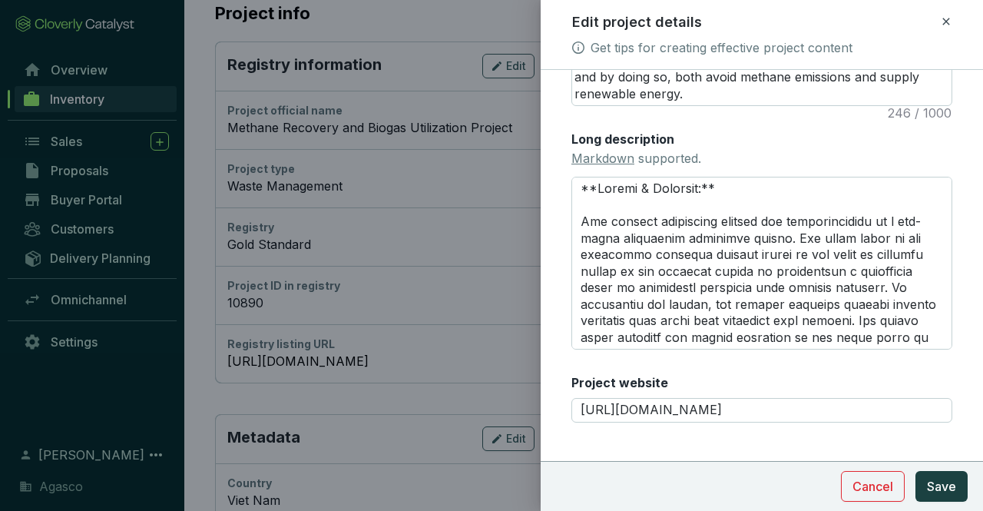
scroll to position [443, 0]
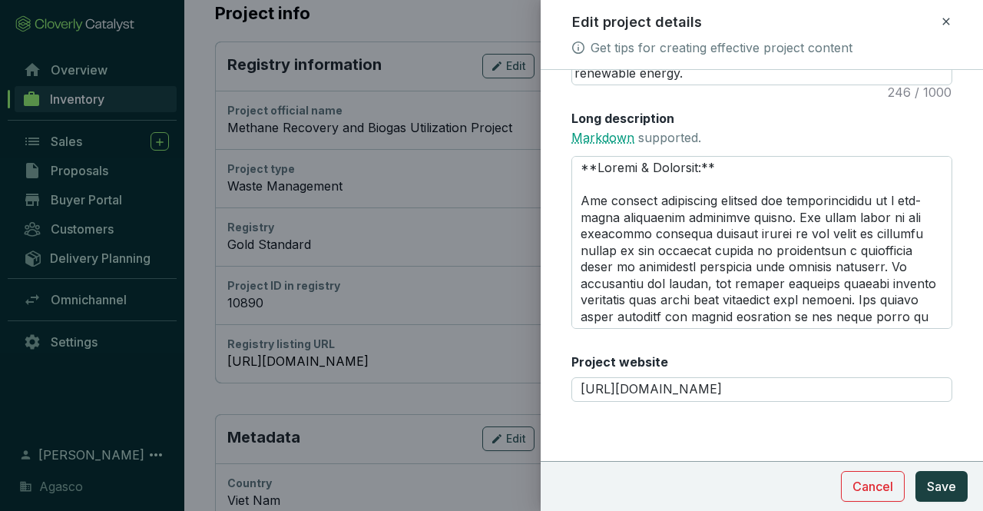
click at [612, 138] on link "Markdown" at bounding box center [603, 137] width 63 height 15
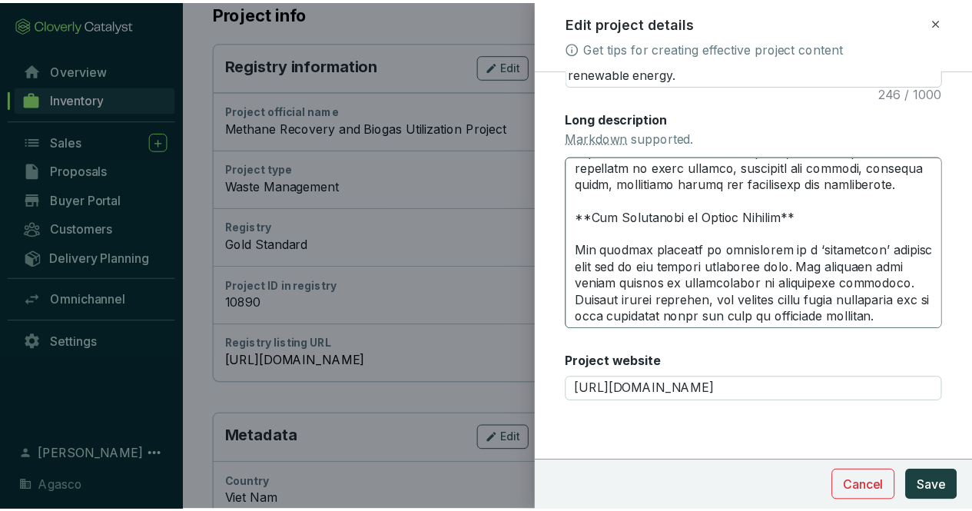
scroll to position [0, 0]
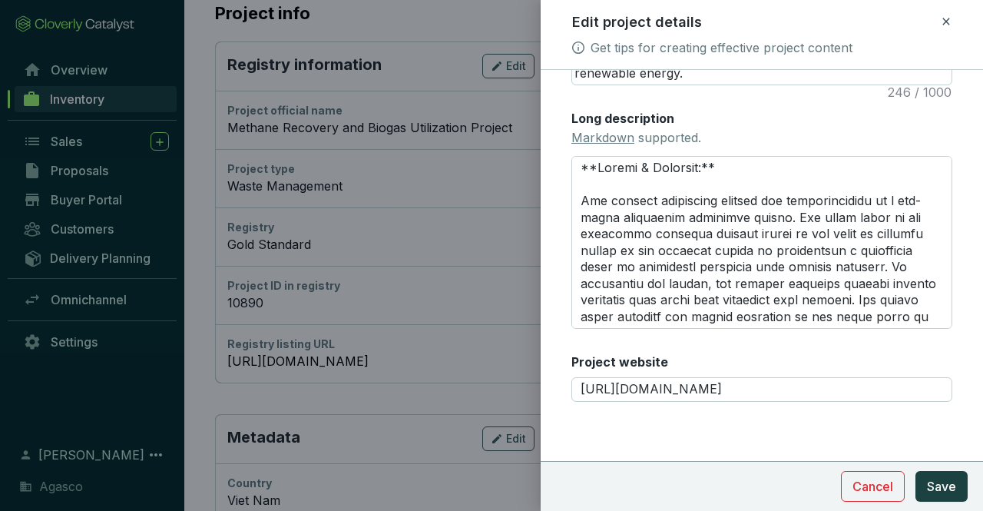
click at [943, 19] on icon at bounding box center [946, 21] width 12 height 18
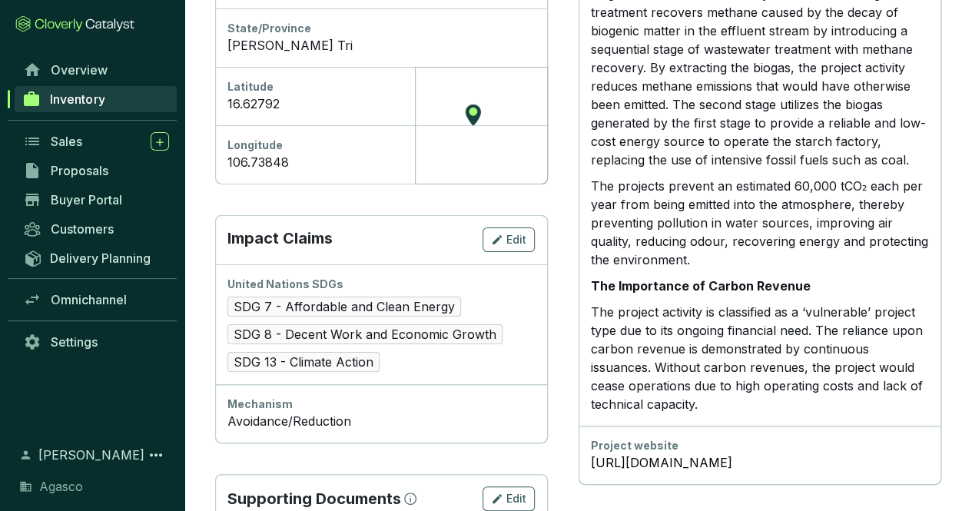
scroll to position [806, 0]
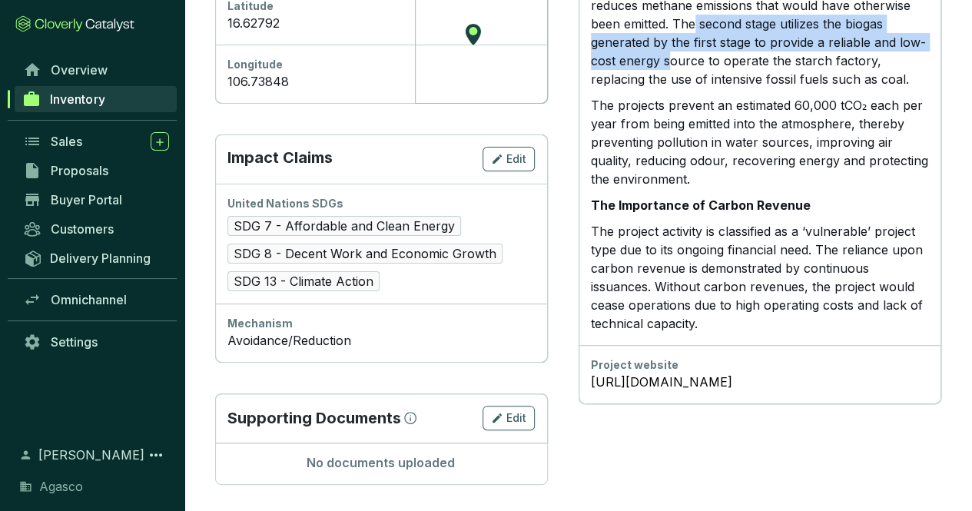
click at [501, 416] on icon "button" at bounding box center [497, 418] width 12 height 18
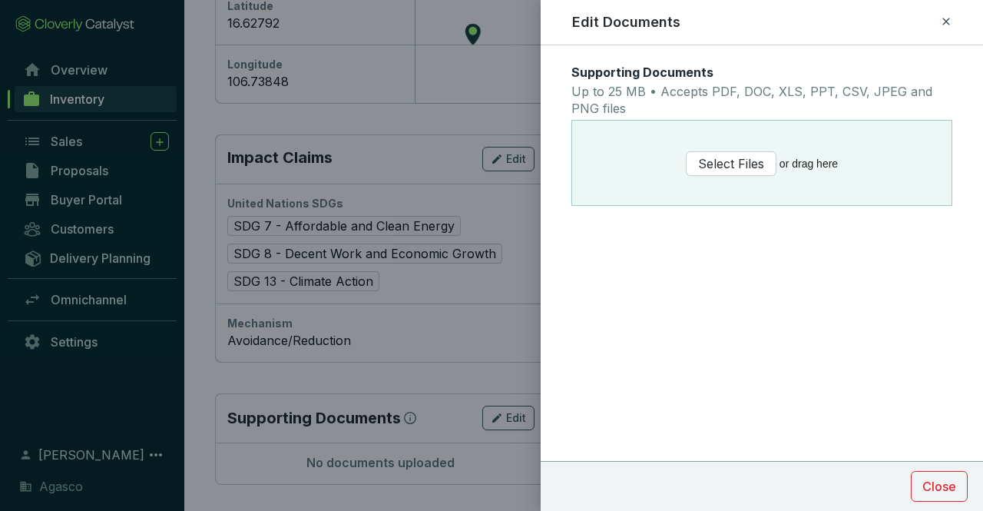
click at [950, 25] on icon at bounding box center [946, 21] width 12 height 18
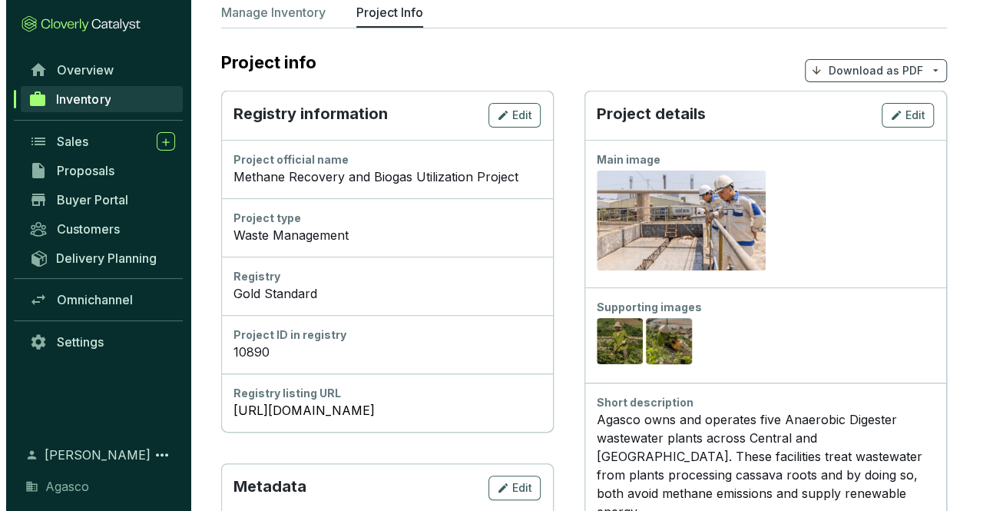
scroll to position [0, 0]
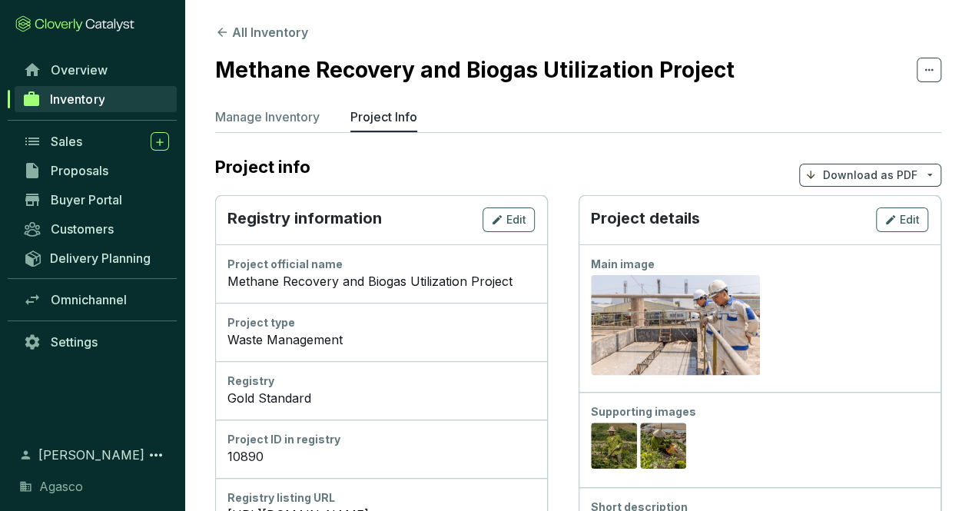
click at [917, 181] on span "Download as PDF" at bounding box center [870, 175] width 142 height 23
click at [890, 179] on p "Download as PDF" at bounding box center [870, 174] width 94 height 15
click at [867, 177] on p "Download as PDF" at bounding box center [870, 174] width 94 height 15
click at [851, 174] on p "Download as PDF" at bounding box center [870, 174] width 94 height 15
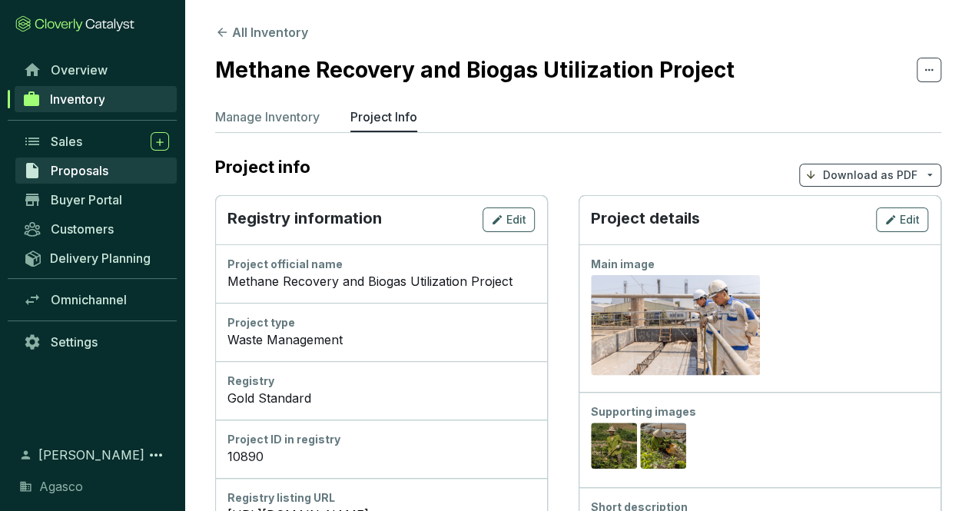
click at [89, 171] on span "Proposals" at bounding box center [80, 170] width 58 height 15
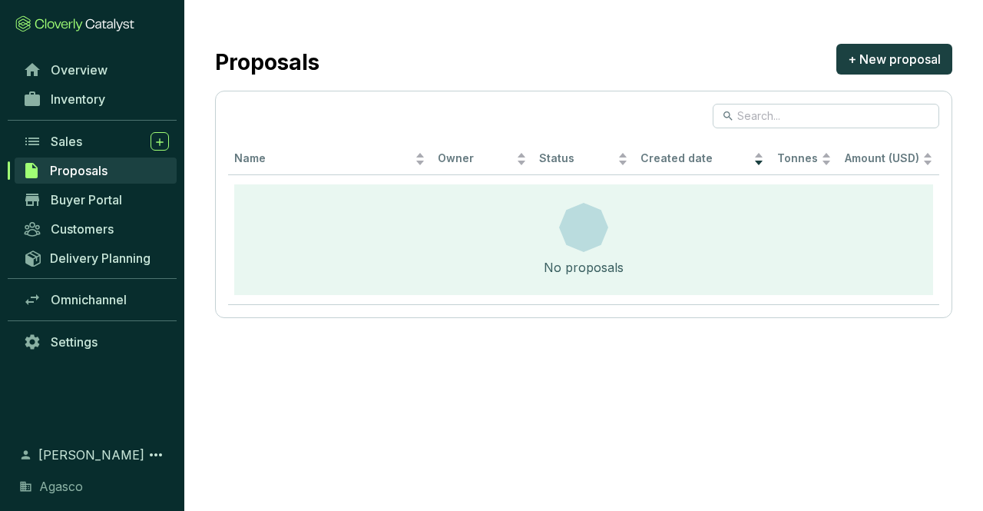
click at [548, 355] on section "Proposals + New proposal Name Owner Status Created date Tonnes Amount (USD) No …" at bounding box center [583, 179] width 799 height 358
click at [55, 136] on span "Sales" at bounding box center [66, 141] width 31 height 15
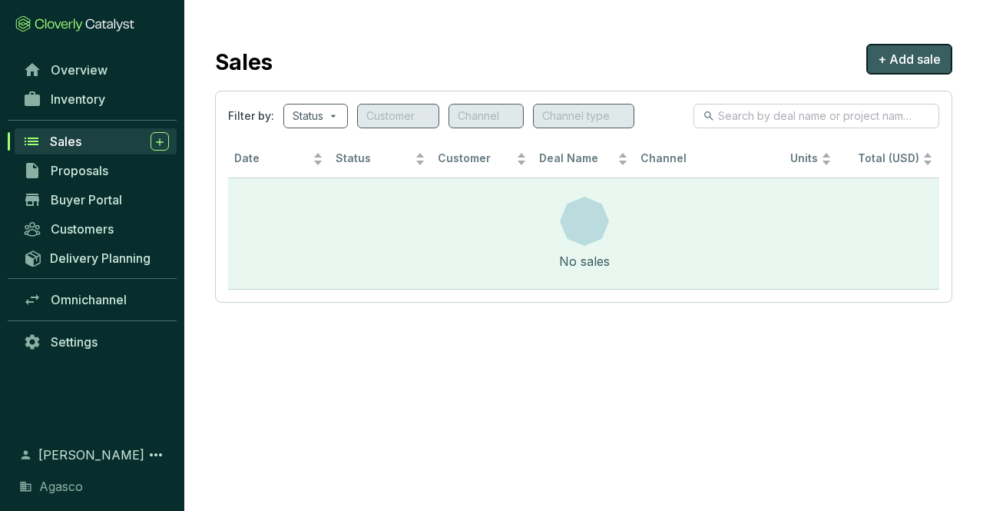
click at [903, 58] on span "+ Add sale" at bounding box center [909, 59] width 63 height 18
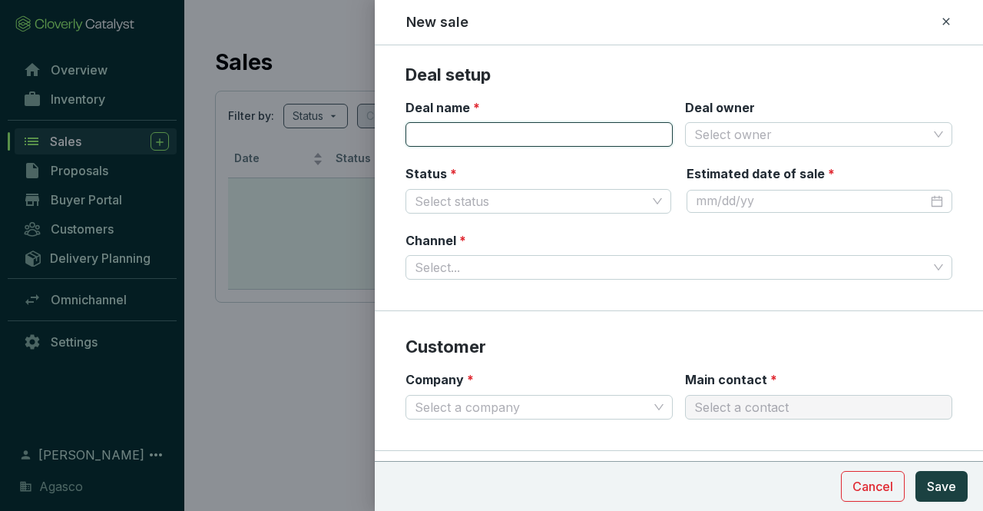
click at [584, 144] on input "Deal name *" at bounding box center [539, 134] width 267 height 25
click at [604, 114] on div "Deal name *" at bounding box center [539, 123] width 267 height 48
click at [583, 128] on input "Deal name *" at bounding box center [539, 134] width 267 height 25
click at [586, 101] on div "Deal name *" at bounding box center [539, 123] width 267 height 48
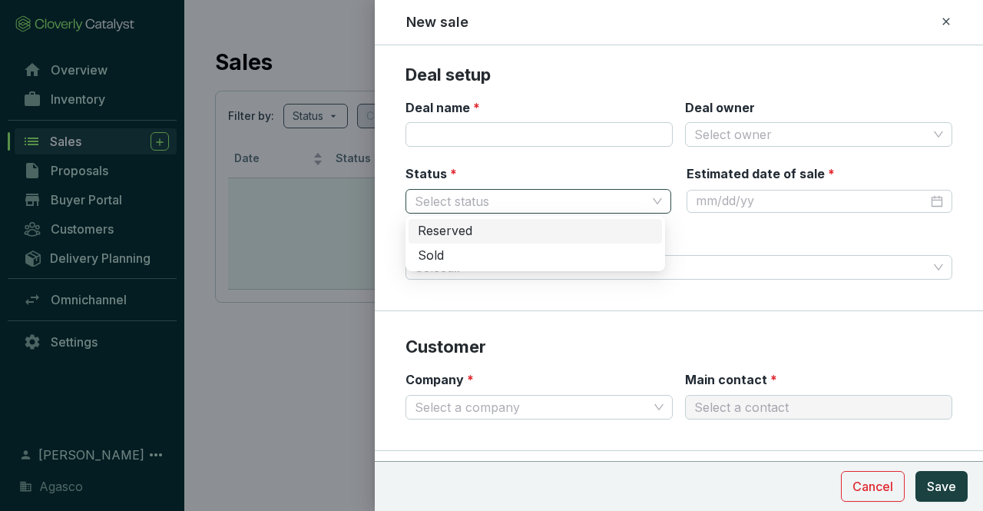
click at [651, 199] on span at bounding box center [538, 201] width 247 height 23
click at [724, 244] on div "Channel * Select..." at bounding box center [679, 256] width 547 height 48
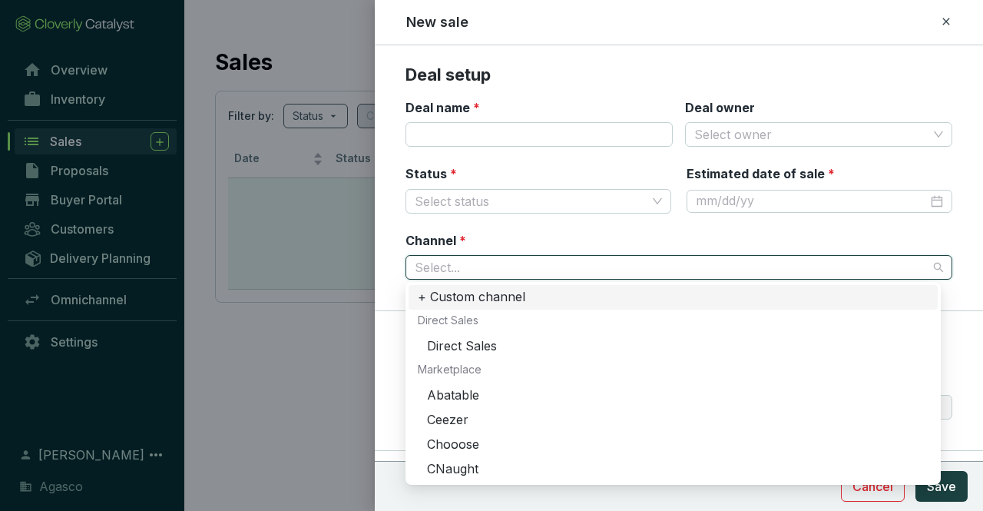
click at [621, 267] on input "Channel *" at bounding box center [671, 267] width 513 height 23
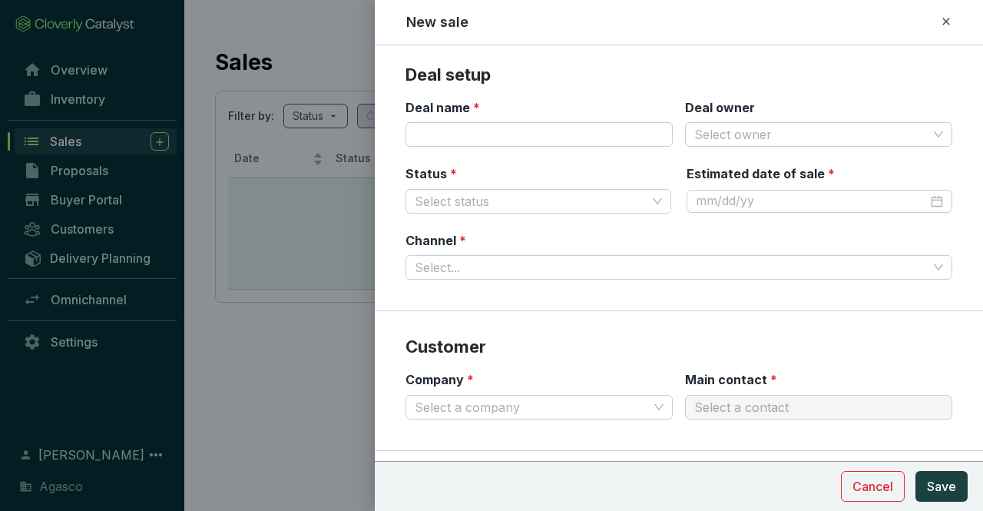
click at [837, 33] on div "New sale" at bounding box center [679, 22] width 608 height 45
click at [503, 159] on section "Deal name * Deal owner Select owner" at bounding box center [679, 132] width 547 height 67
click at [932, 265] on div "Select..." at bounding box center [679, 267] width 547 height 25
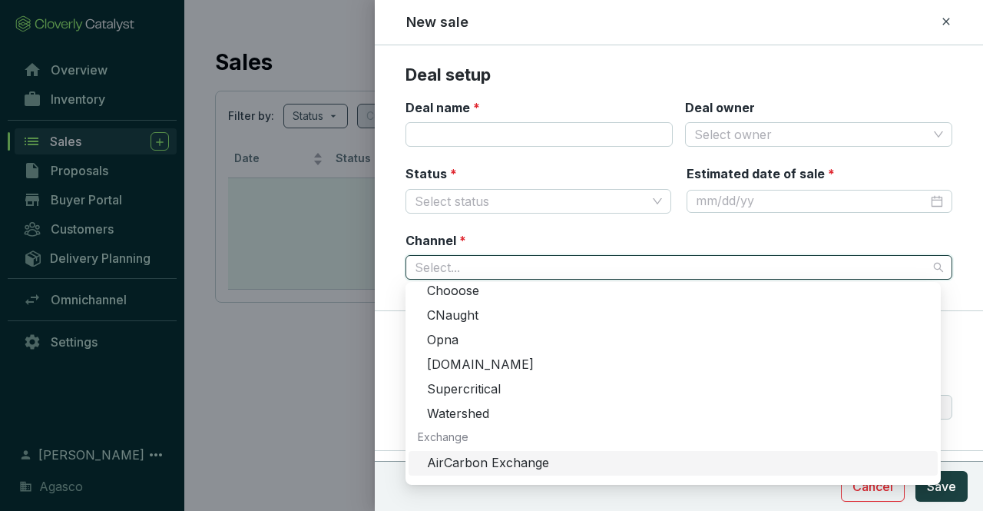
scroll to position [230, 0]
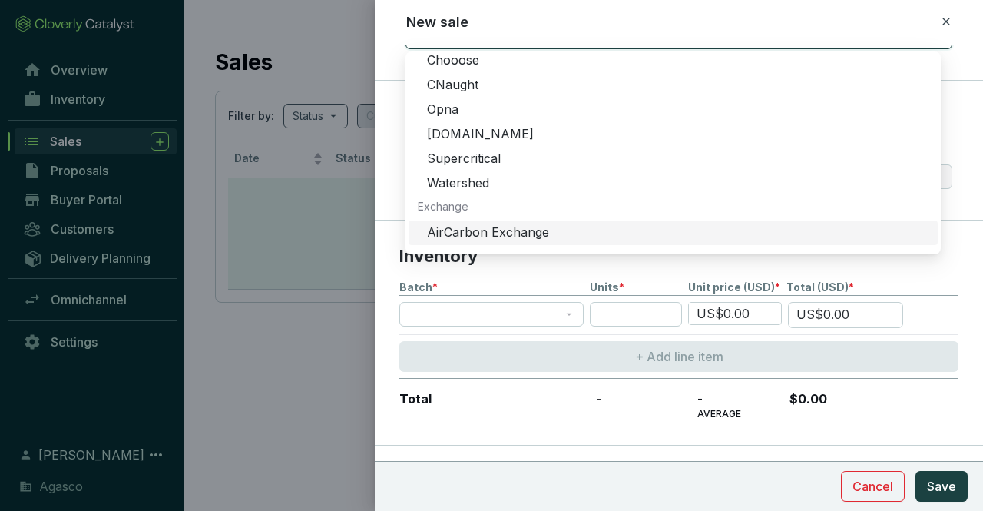
click at [948, 268] on section "Inventory Batch * Units * Unit price (USD) * Total (USD) * US$0.00 US$0.00 + Ad…" at bounding box center [679, 332] width 608 height 225
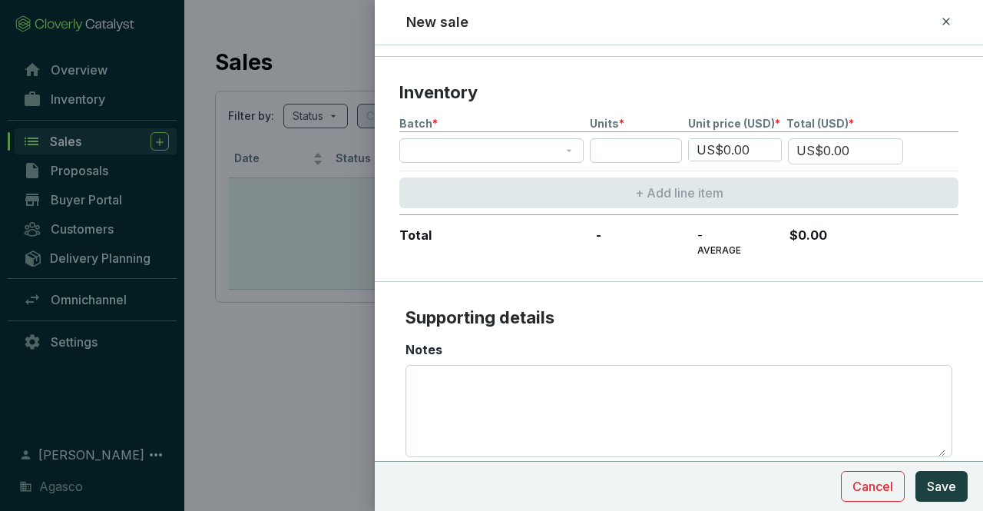
scroll to position [370, 0]
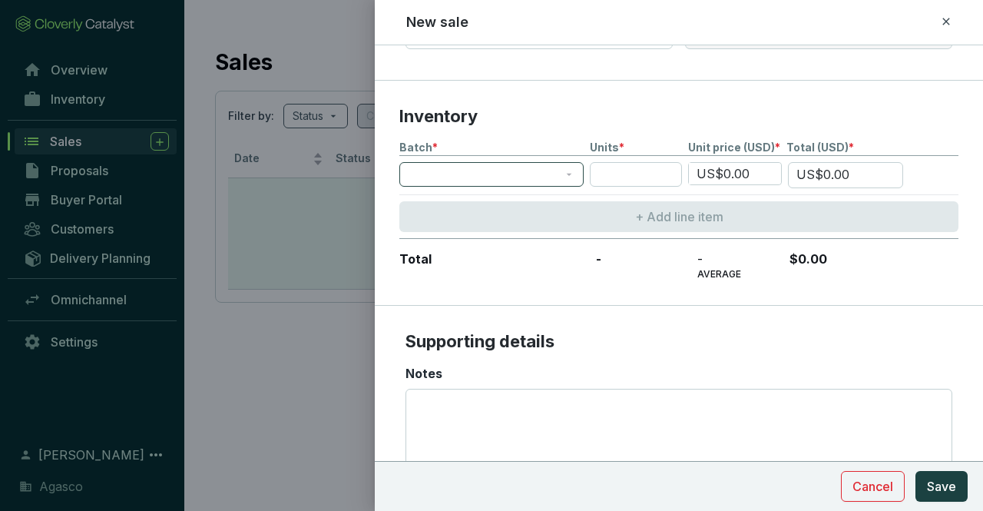
click at [455, 174] on span at bounding box center [492, 174] width 166 height 23
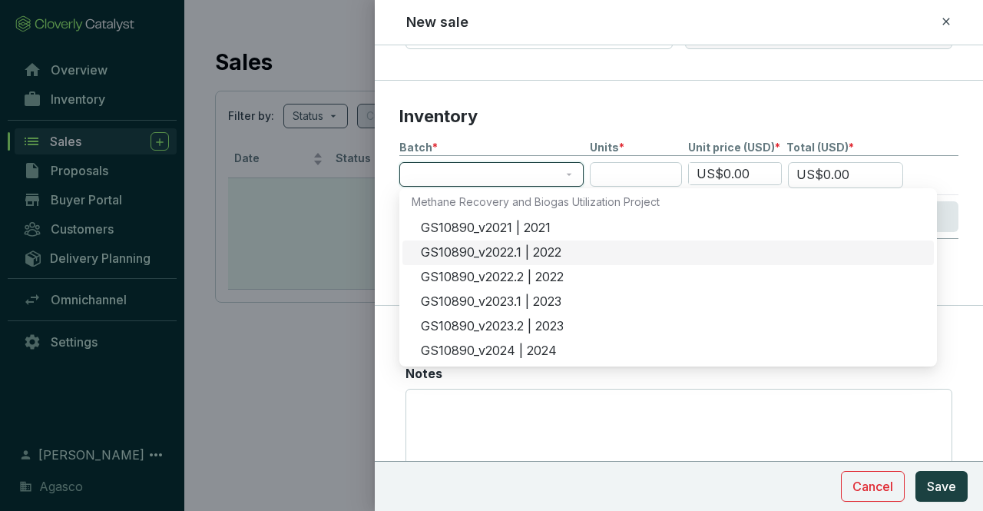
click at [538, 262] on div "GS10890_v2022.1 | 2022" at bounding box center [669, 252] width 532 height 25
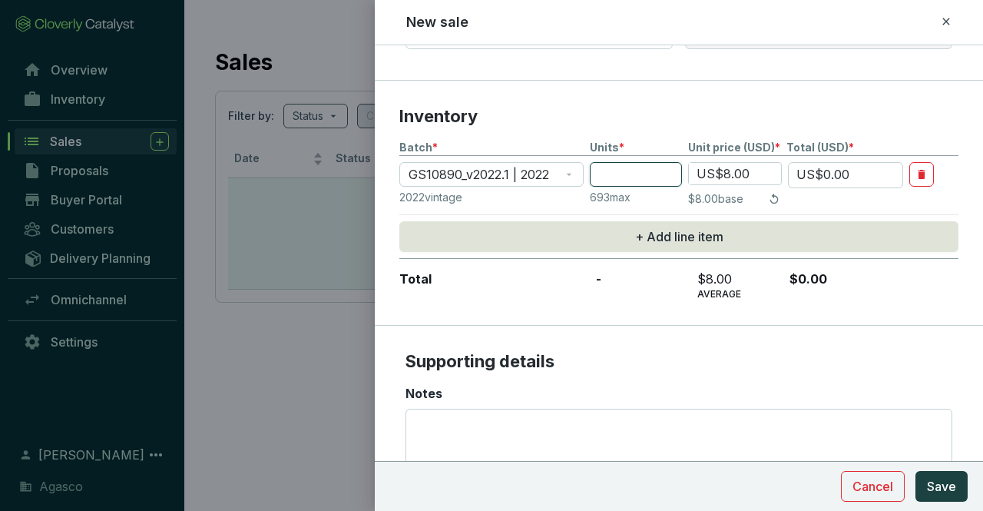
click at [651, 167] on input "number" at bounding box center [636, 174] width 92 height 25
type input "10"
type input "US$80.00"
type input "100"
type input "US$800.00"
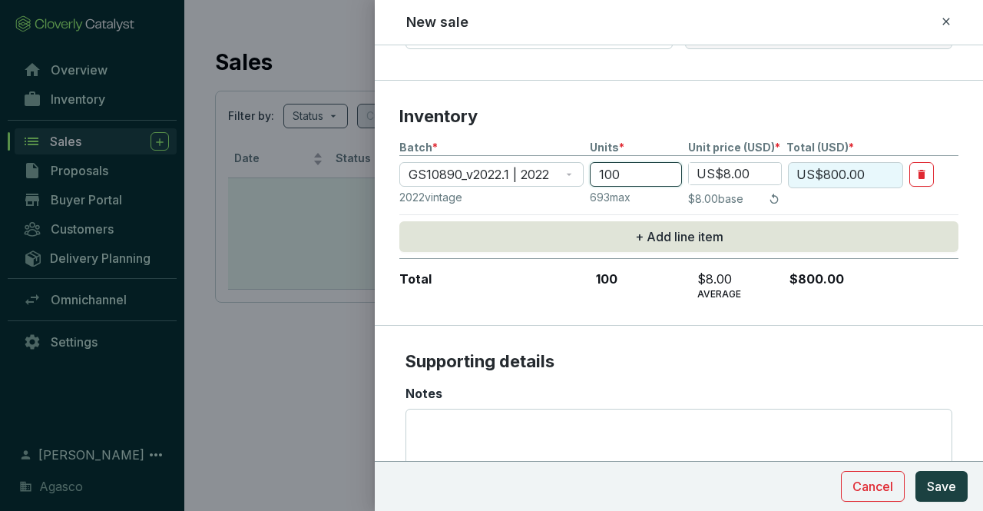
type input "10"
type input "US$80.00"
type input "1"
type input "US$8.00"
type input "US$0.00"
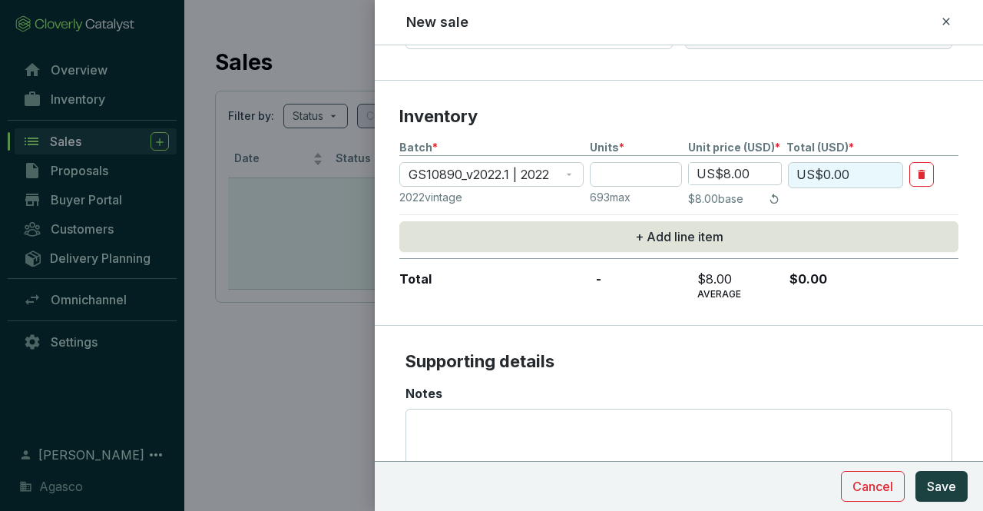
drag, startPoint x: 927, startPoint y: 178, endPoint x: 920, endPoint y: 209, distance: 31.5
click at [920, 209] on section "GS10890_v2022.1 | 2022 US$8.00 US$0.00 2022 vintage 693 max $8.00 base" at bounding box center [678, 188] width 559 height 53
click at [752, 177] on input "US$8.00" at bounding box center [735, 174] width 92 height 22
click at [724, 174] on input "US$8.00" at bounding box center [735, 174] width 92 height 22
click at [870, 475] on button "Cancel" at bounding box center [873, 486] width 64 height 31
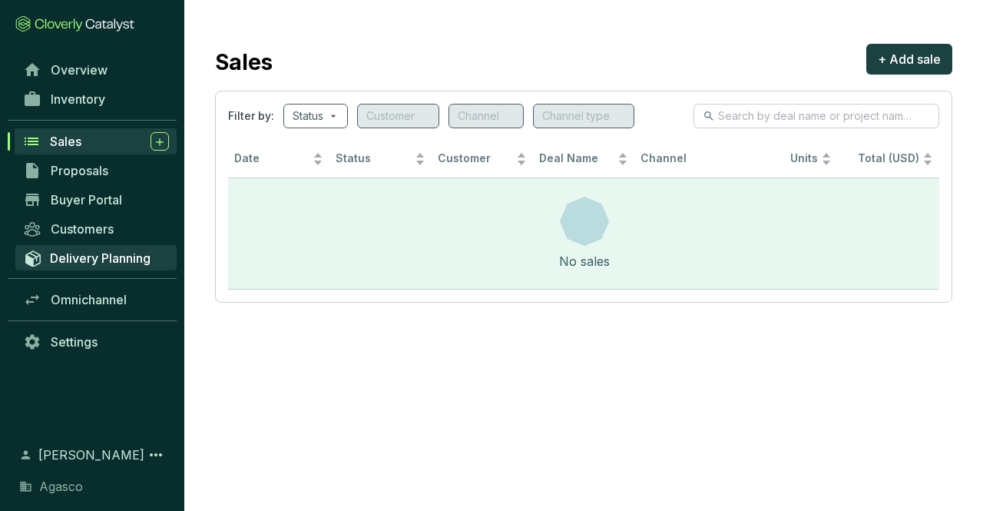
click at [119, 260] on span "Delivery Planning" at bounding box center [100, 257] width 101 height 15
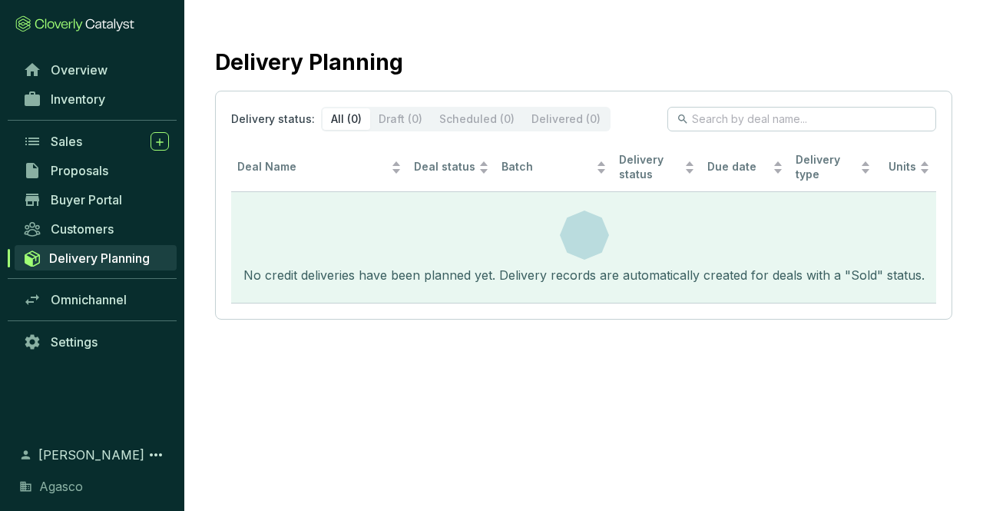
drag, startPoint x: 261, startPoint y: 114, endPoint x: 256, endPoint y: 125, distance: 12.0
click at [261, 114] on p "Delivery status:" at bounding box center [273, 118] width 84 height 15
drag, startPoint x: 167, startPoint y: 34, endPoint x: 153, endPoint y: 5, distance: 32.0
click at [160, 12] on section "Overview Inventory Sales Proposals Buyer Portal Customers Delivery Planning Omn…" at bounding box center [92, 255] width 184 height 511
click at [137, 35] on section "Overview Inventory Sales Proposals Buyer Portal Customers Delivery Planning Omn…" at bounding box center [92, 255] width 184 height 511
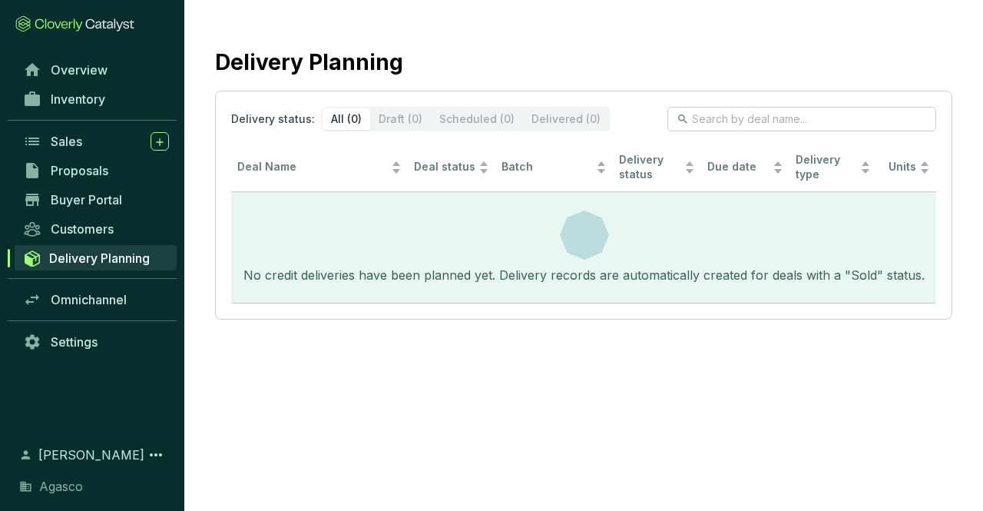
click at [423, 250] on div "No credit deliveries have been planned yet. Delivery records are automatically …" at bounding box center [584, 247] width 706 height 111
click at [58, 293] on span "Omnichannel" at bounding box center [89, 299] width 76 height 15
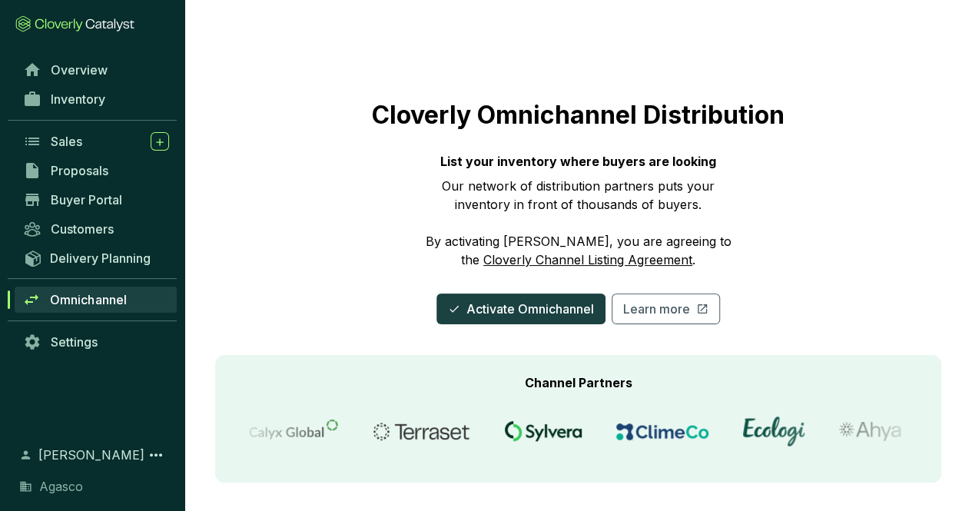
scroll to position [5, 0]
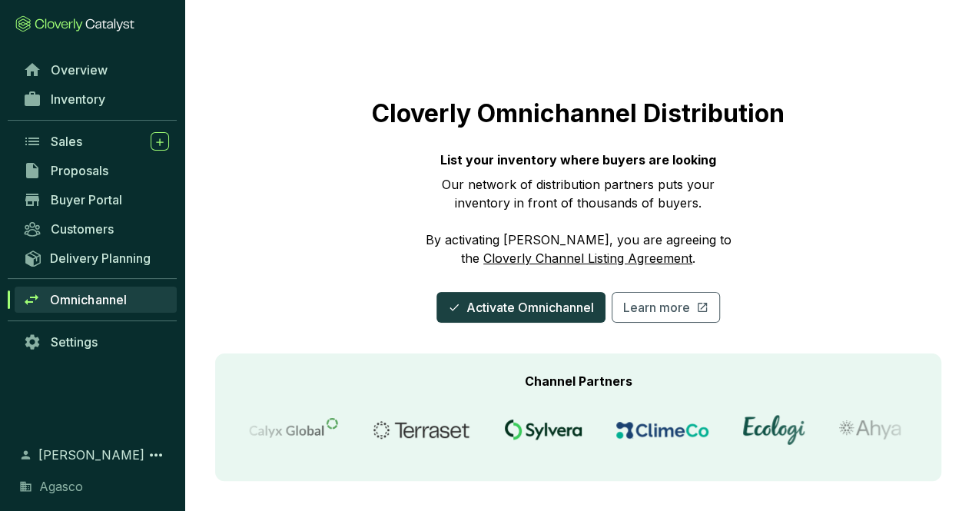
click at [578, 260] on link "Cloverly Channel Listing Agreement" at bounding box center [587, 257] width 209 height 15
click at [80, 173] on span "Proposals" at bounding box center [80, 170] width 58 height 15
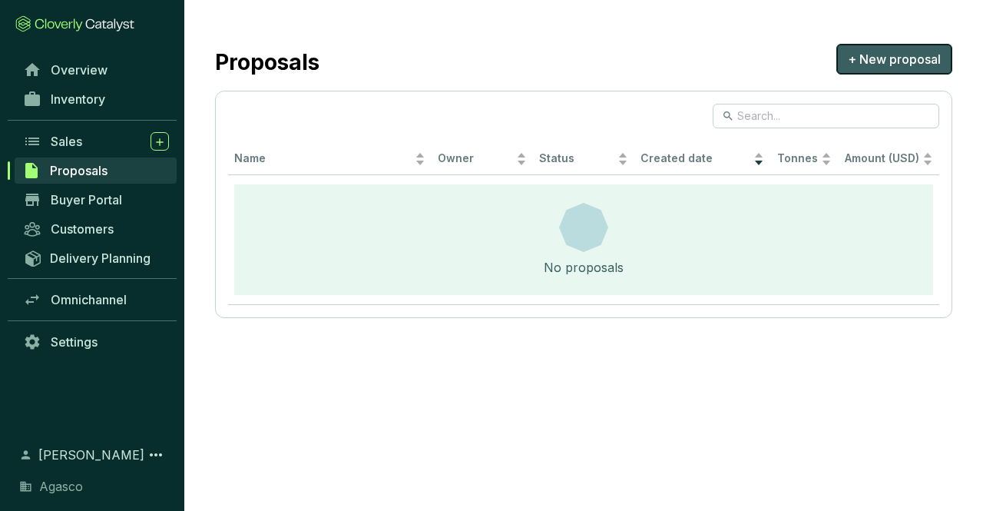
click at [905, 59] on span "+ New proposal" at bounding box center [894, 59] width 93 height 18
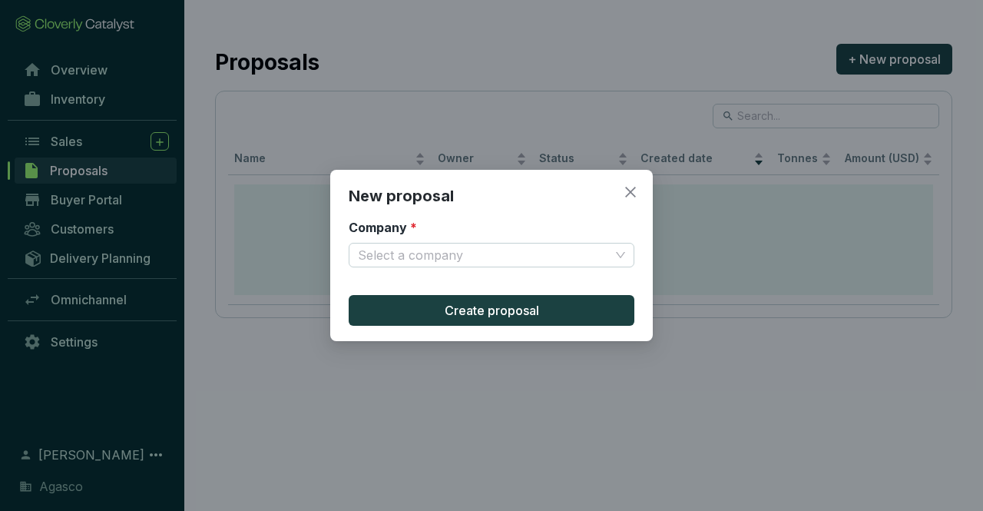
click at [231, 82] on div "New proposal Company * Select a company Create proposal" at bounding box center [491, 255] width 983 height 511
click at [507, 253] on input "Company *" at bounding box center [484, 255] width 252 height 23
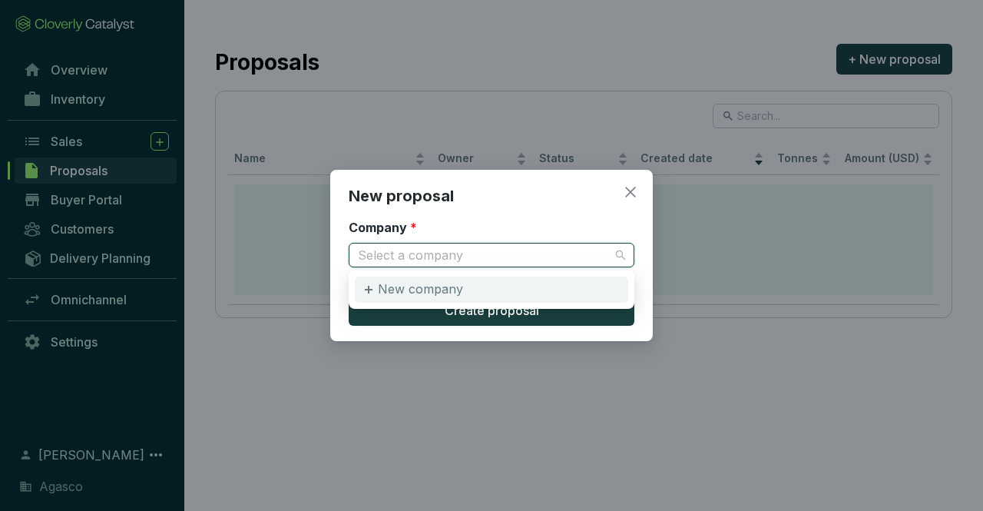
click at [506, 292] on div "New company" at bounding box center [491, 290] width 273 height 26
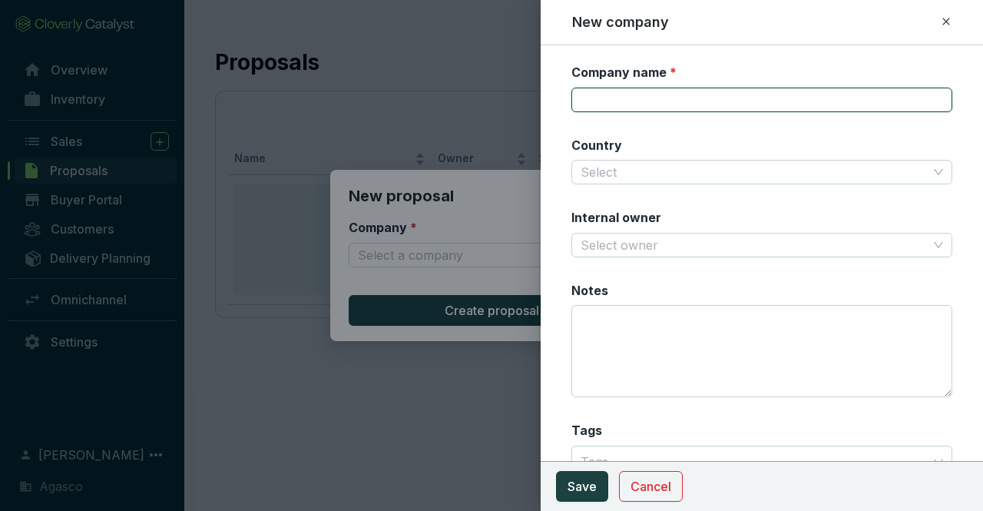
click at [714, 101] on input "Company name *" at bounding box center [762, 100] width 381 height 25
drag, startPoint x: 714, startPoint y: 101, endPoint x: 728, endPoint y: 92, distance: 16.9
click at [714, 101] on input "Company name *" at bounding box center [762, 100] width 381 height 25
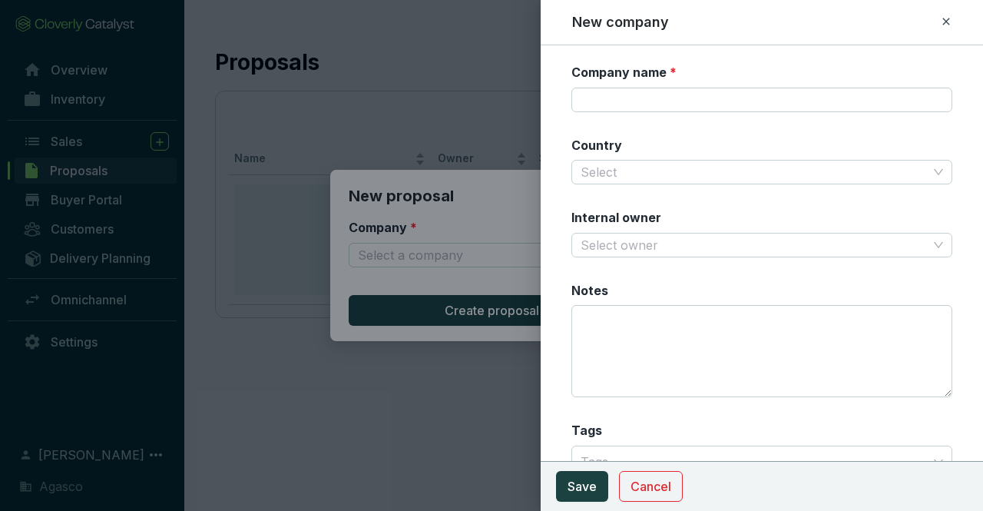
drag, startPoint x: 856, startPoint y: 39, endPoint x: 854, endPoint y: 56, distance: 17.1
click at [856, 39] on div "New company" at bounding box center [762, 22] width 443 height 45
click at [951, 23] on icon at bounding box center [946, 21] width 12 height 18
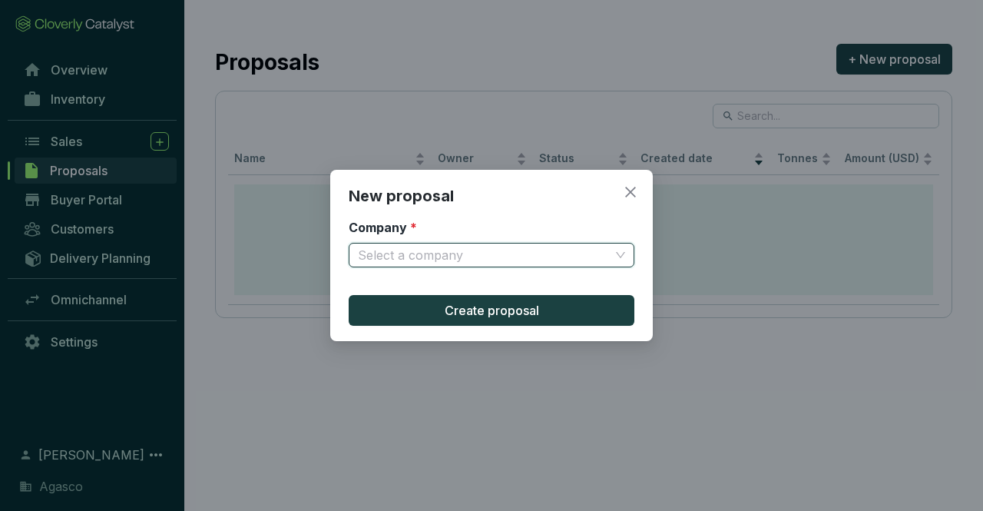
click at [618, 257] on span at bounding box center [491, 255] width 267 height 23
click at [618, 262] on span at bounding box center [491, 255] width 267 height 23
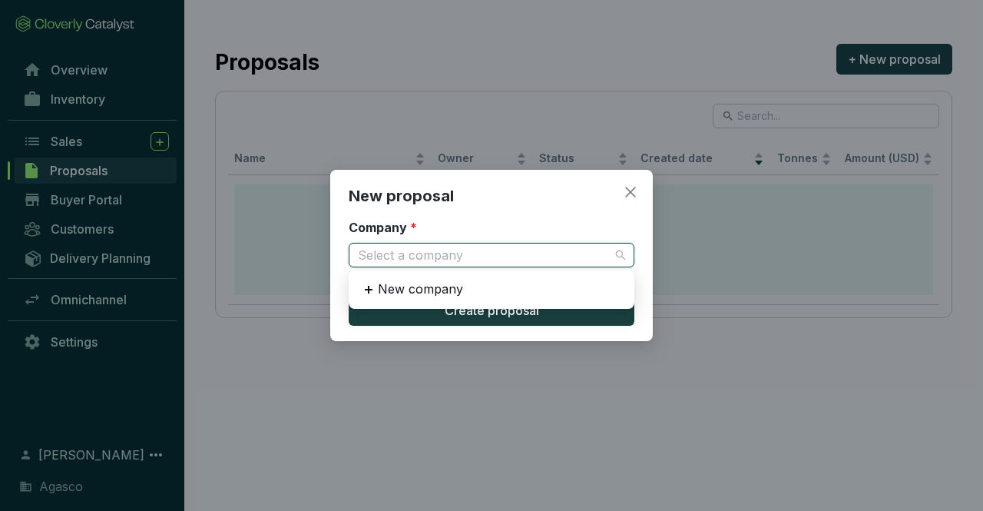
click at [618, 262] on span at bounding box center [491, 255] width 267 height 23
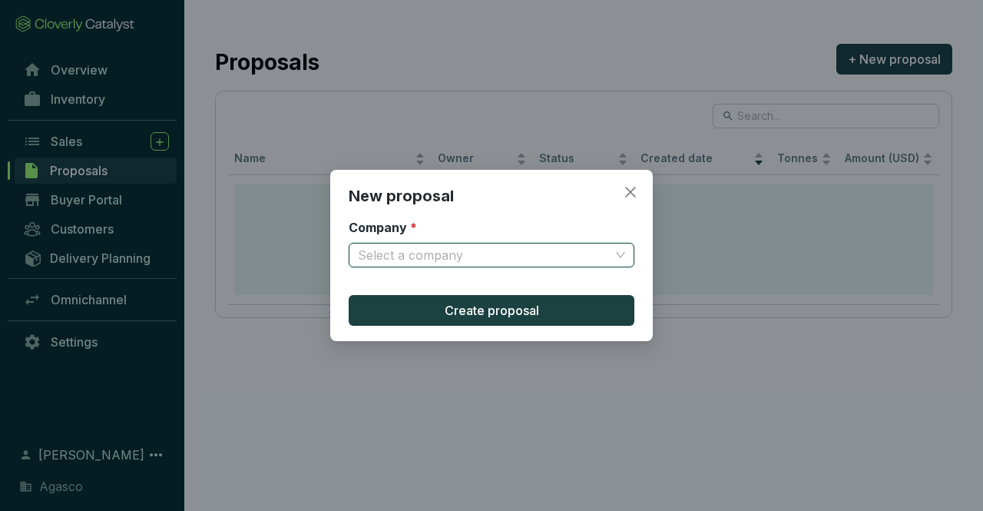
click at [547, 208] on div "New proposal Company * Select a company Create proposal" at bounding box center [491, 255] width 323 height 171
click at [632, 195] on icon "close" at bounding box center [631, 192] width 14 height 14
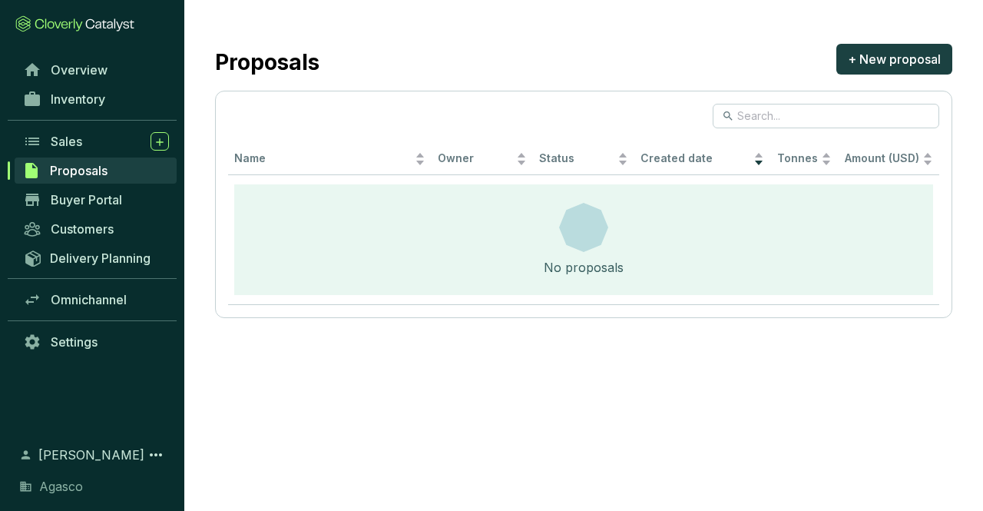
click at [751, 379] on section "Proposals + New proposal Name Owner Status Created date Tonnes Amount (USD) No …" at bounding box center [491, 255] width 983 height 511
